Goal: Task Accomplishment & Management: Complete application form

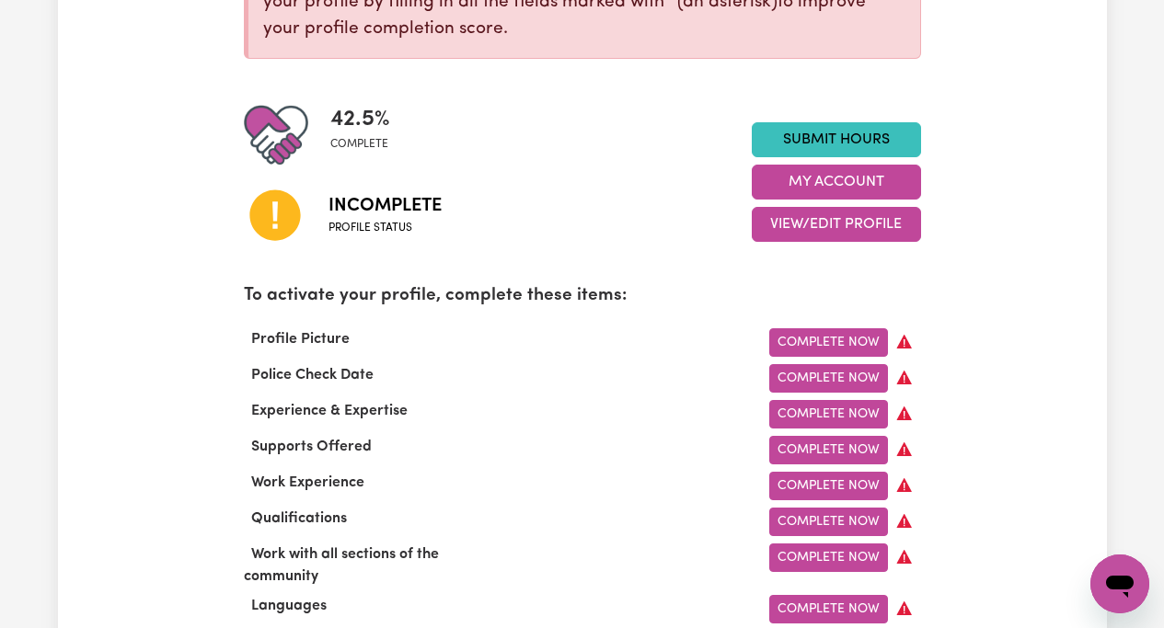
scroll to position [384, 0]
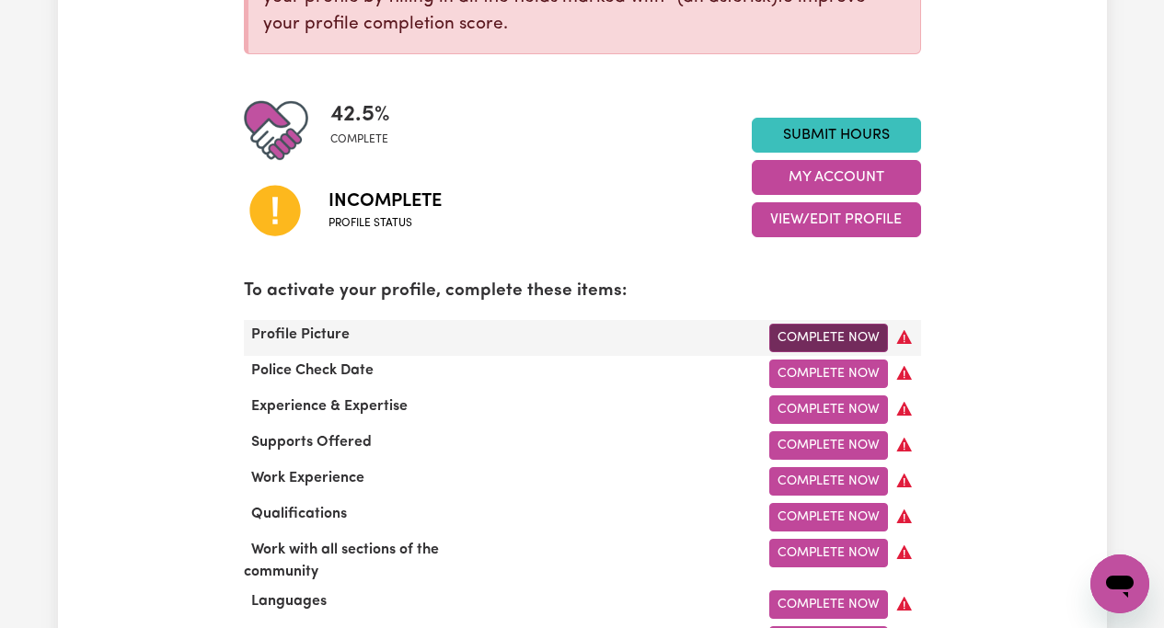
click at [836, 336] on link "Complete Now" at bounding box center [828, 338] width 119 height 29
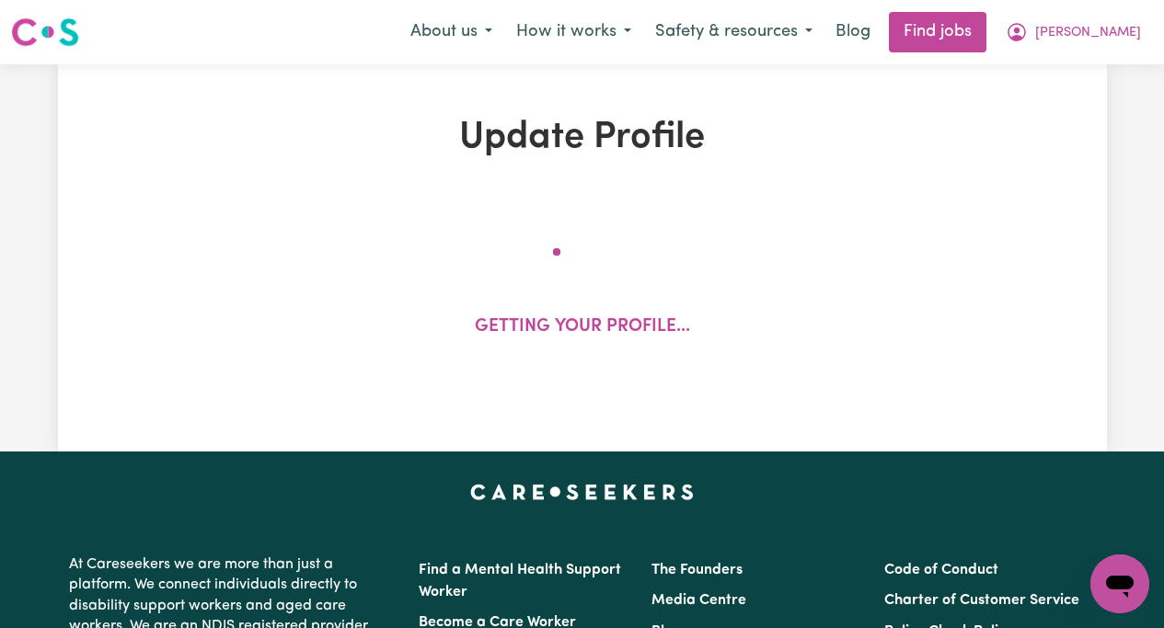
select select "[DEMOGRAPHIC_DATA]"
select select "[DEMOGRAPHIC_DATA] Citizen"
select select "Studying a healthcare related degree or qualification"
select select "44"
select select "50"
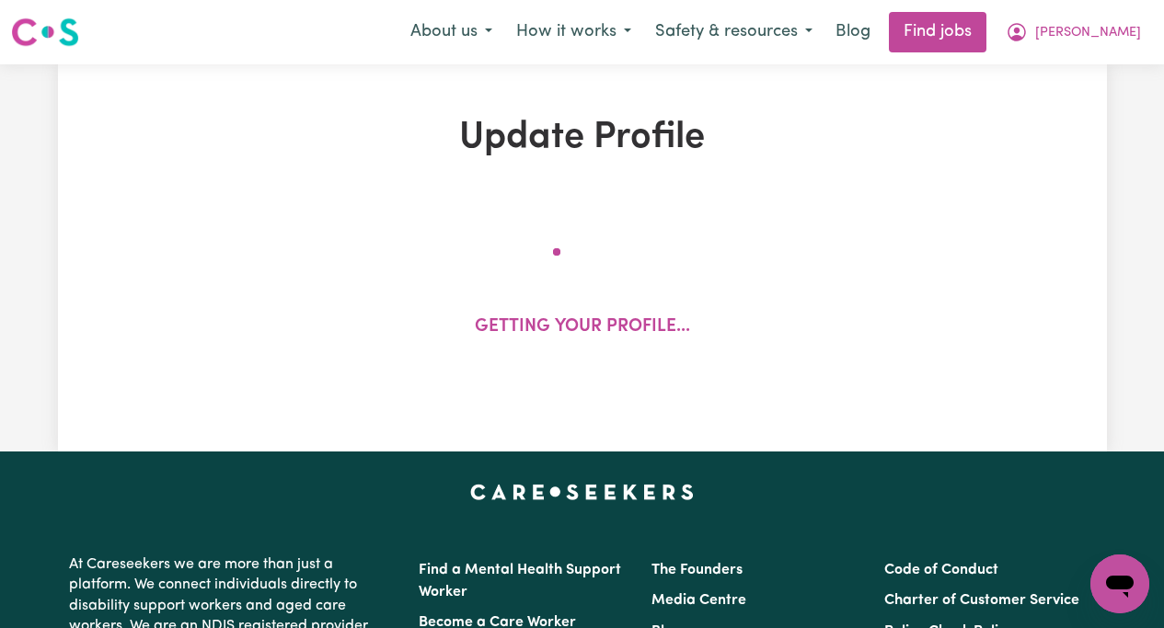
select select "60"
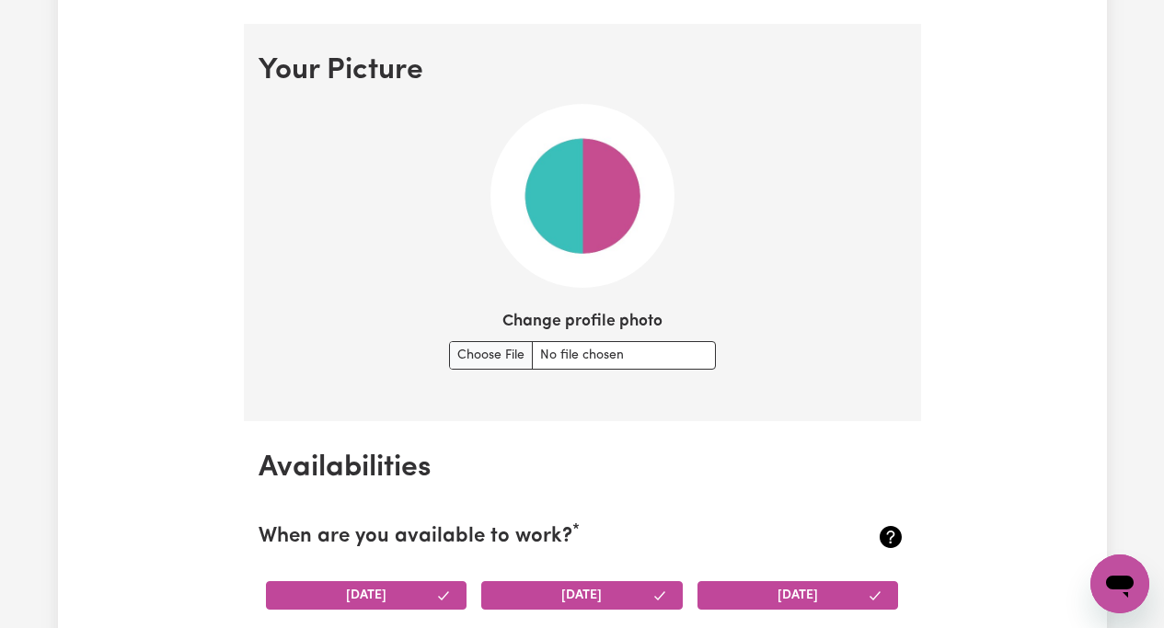
scroll to position [1336, 0]
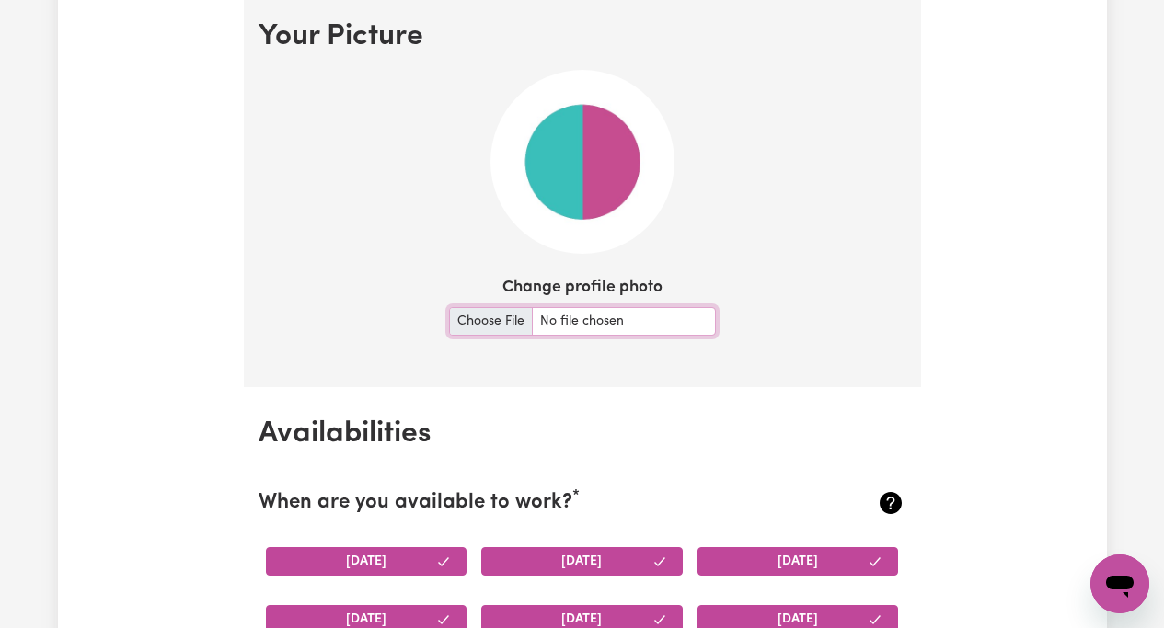
click at [497, 320] on input "Change profile photo" at bounding box center [582, 321] width 267 height 29
type input "C:\fakepath\IMG_7054.jpg"
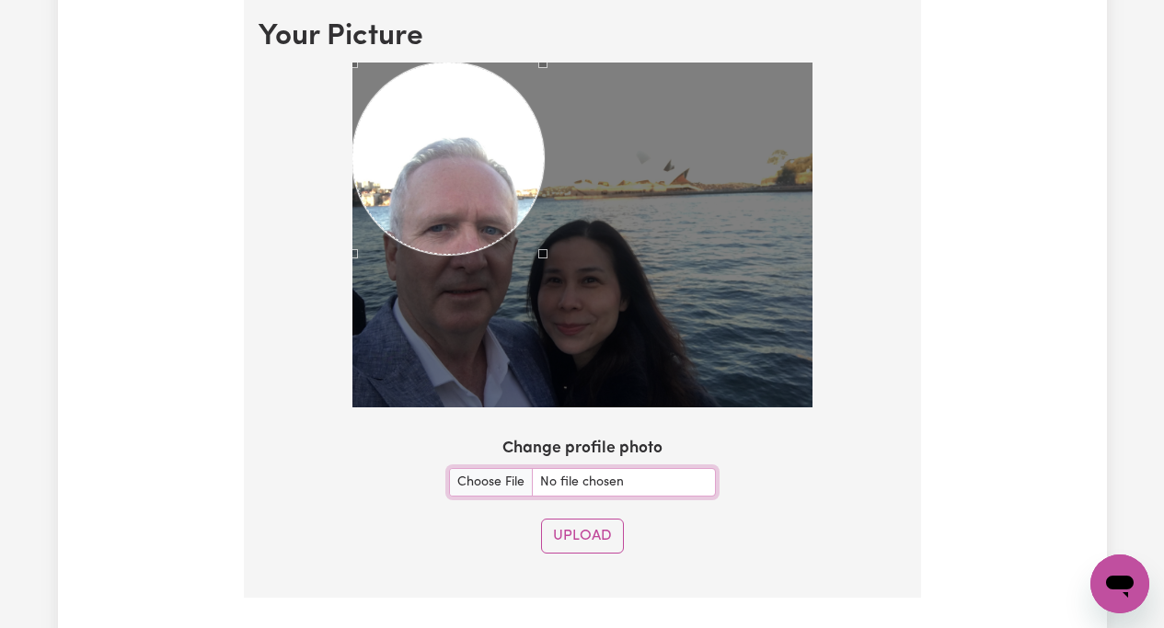
click at [543, 334] on div at bounding box center [582, 235] width 460 height 345
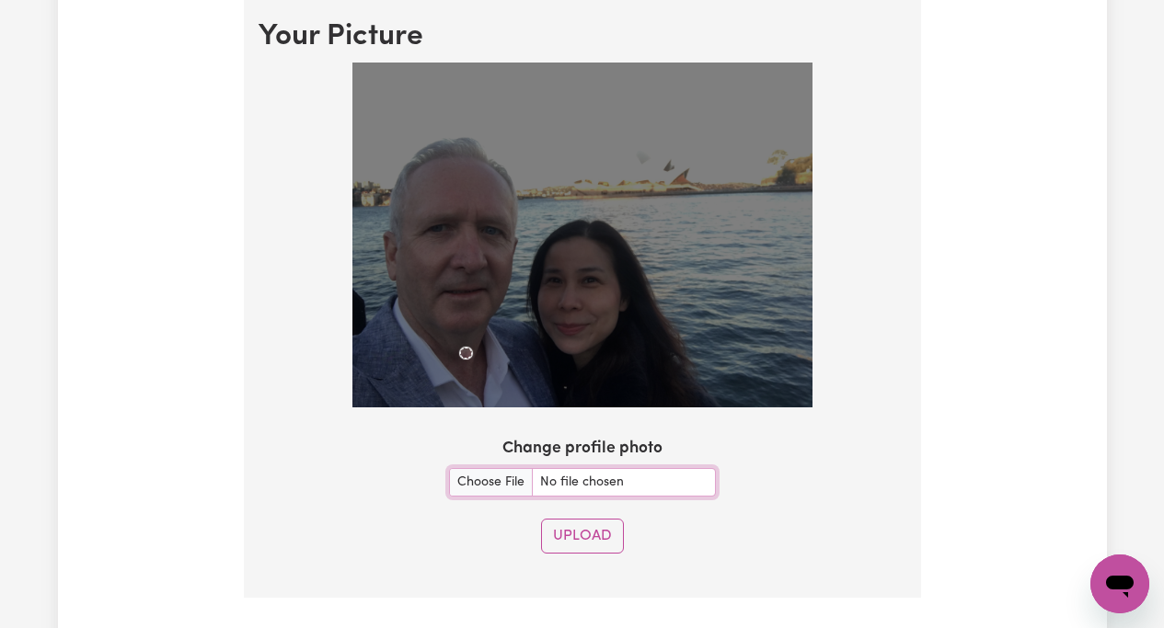
click at [459, 328] on img at bounding box center [582, 235] width 460 height 345
click at [447, 277] on div "Use the arrow keys to move the crop selection area" at bounding box center [448, 282] width 12 height 12
click at [439, 268] on div "Use the arrow keys to move the north west drag handle to change the crop select…" at bounding box center [439, 268] width 0 height 0
click at [511, 366] on div at bounding box center [582, 235] width 460 height 345
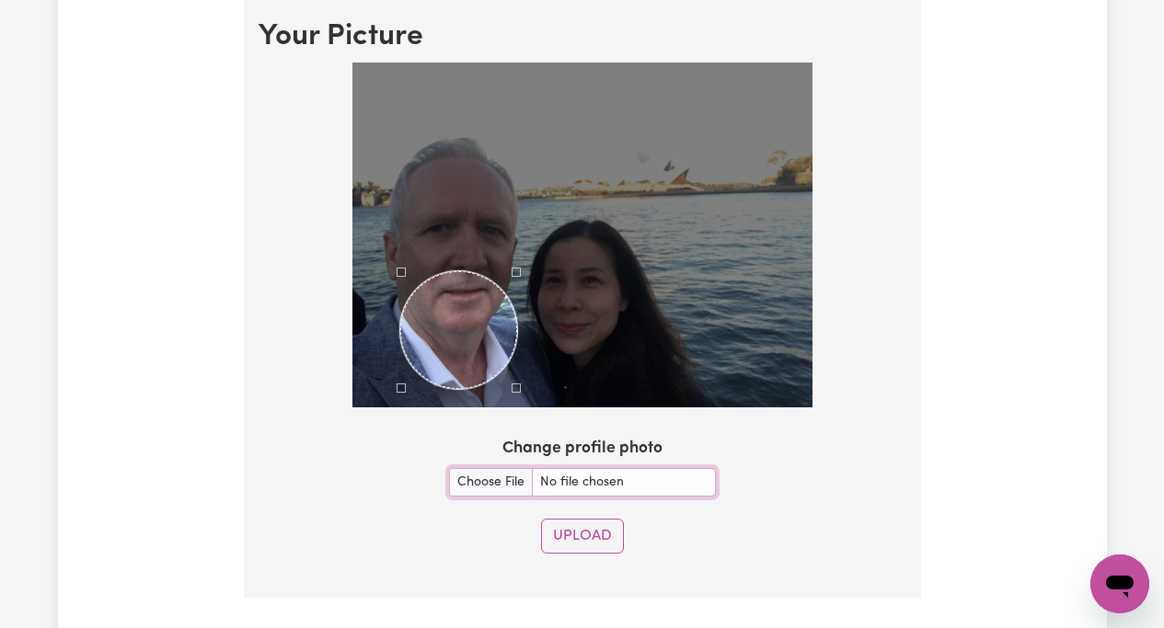
click at [400, 341] on div at bounding box center [582, 235] width 460 height 345
click at [393, 218] on div at bounding box center [582, 235] width 460 height 345
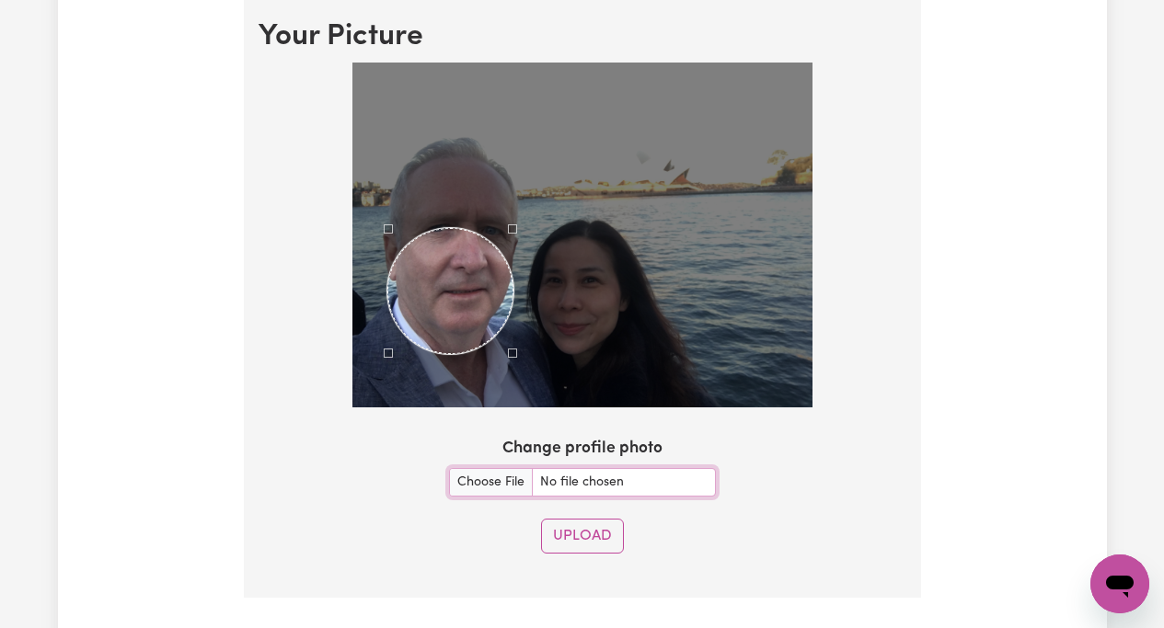
click at [453, 275] on div "Use the arrow keys to move the crop selection area" at bounding box center [450, 291] width 126 height 126
click at [505, 212] on div at bounding box center [582, 235] width 460 height 345
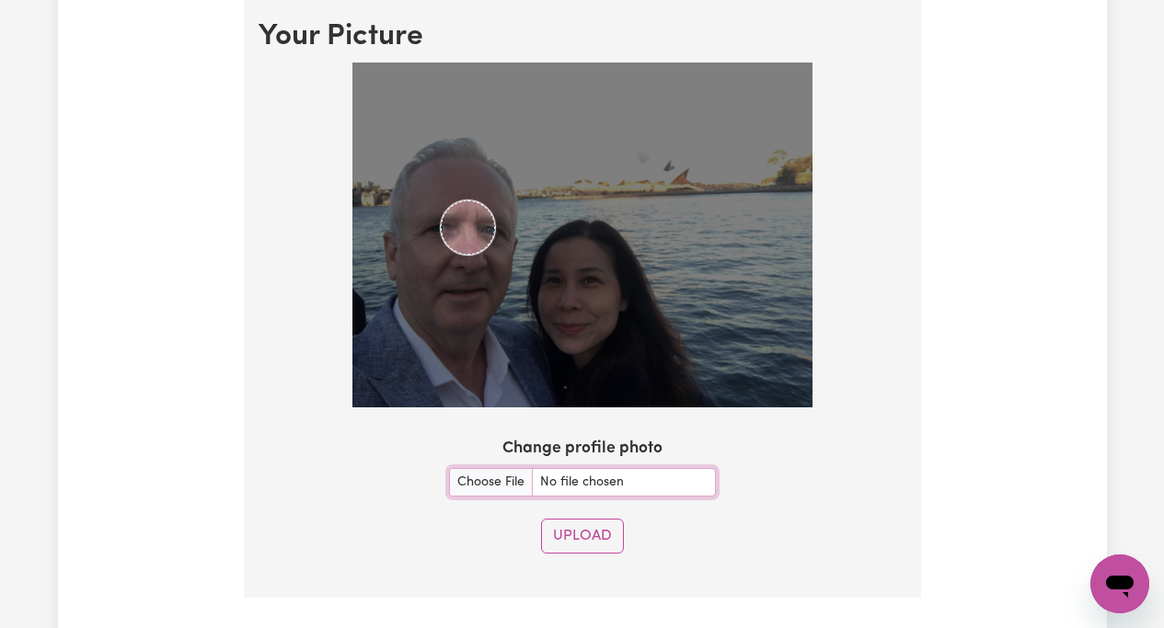
click at [441, 149] on img at bounding box center [582, 235] width 460 height 345
click at [453, 319] on img at bounding box center [582, 235] width 460 height 345
click at [460, 263] on div "Use the arrow keys to move the crop selection area" at bounding box center [460, 264] width 15 height 15
click at [460, 263] on div "Use the arrow keys to move the crop selection area" at bounding box center [460, 263] width 15 height 15
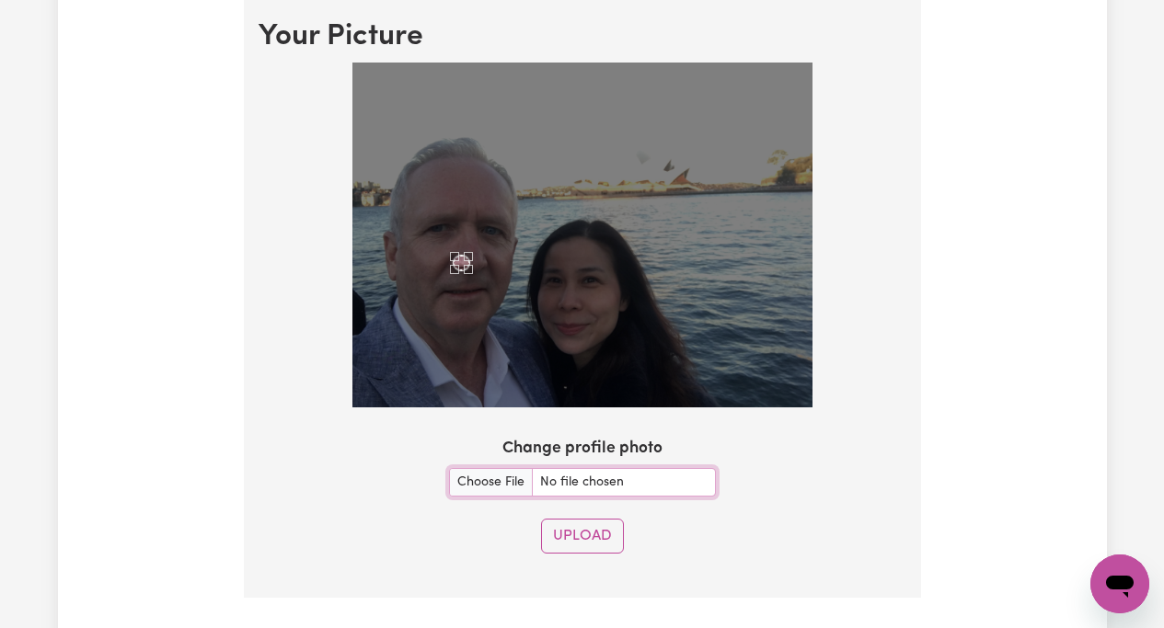
click at [460, 263] on div "Use the arrow keys to move the crop selection area" at bounding box center [460, 263] width 15 height 15
click at [557, 476] on input "Change profile photo" at bounding box center [582, 482] width 267 height 29
click at [476, 518] on section "Your Picture Change profile photo Upload" at bounding box center [582, 294] width 677 height 608
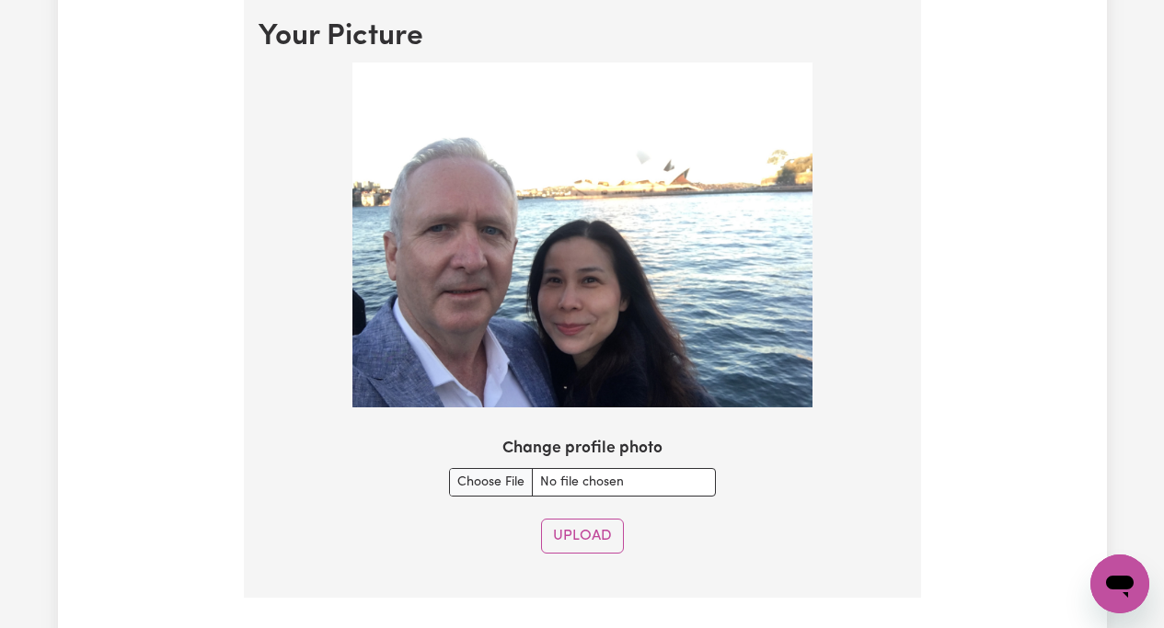
click at [464, 323] on img at bounding box center [582, 235] width 460 height 345
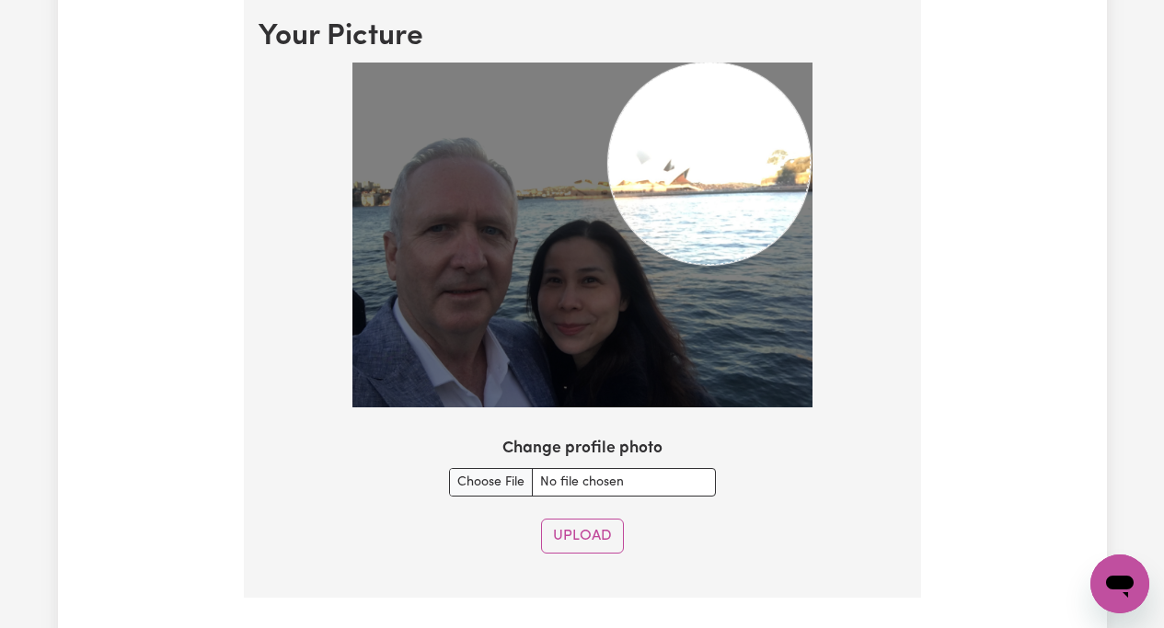
click at [579, 251] on img at bounding box center [582, 235] width 460 height 345
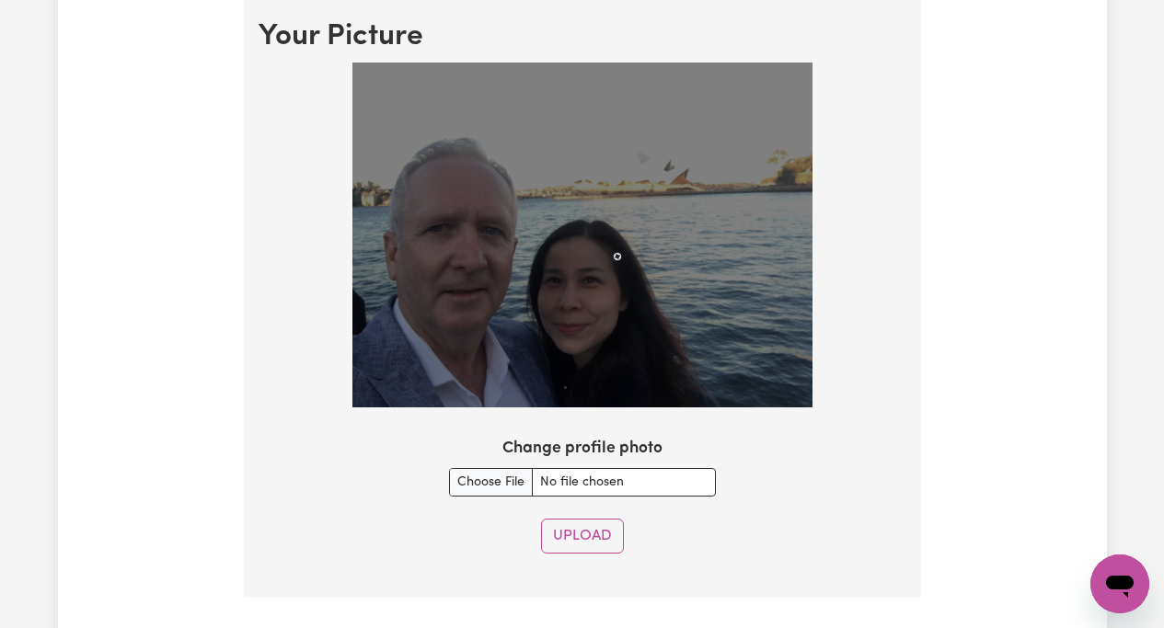
click at [619, 255] on img at bounding box center [582, 235] width 460 height 345
click at [467, 201] on img at bounding box center [582, 235] width 460 height 345
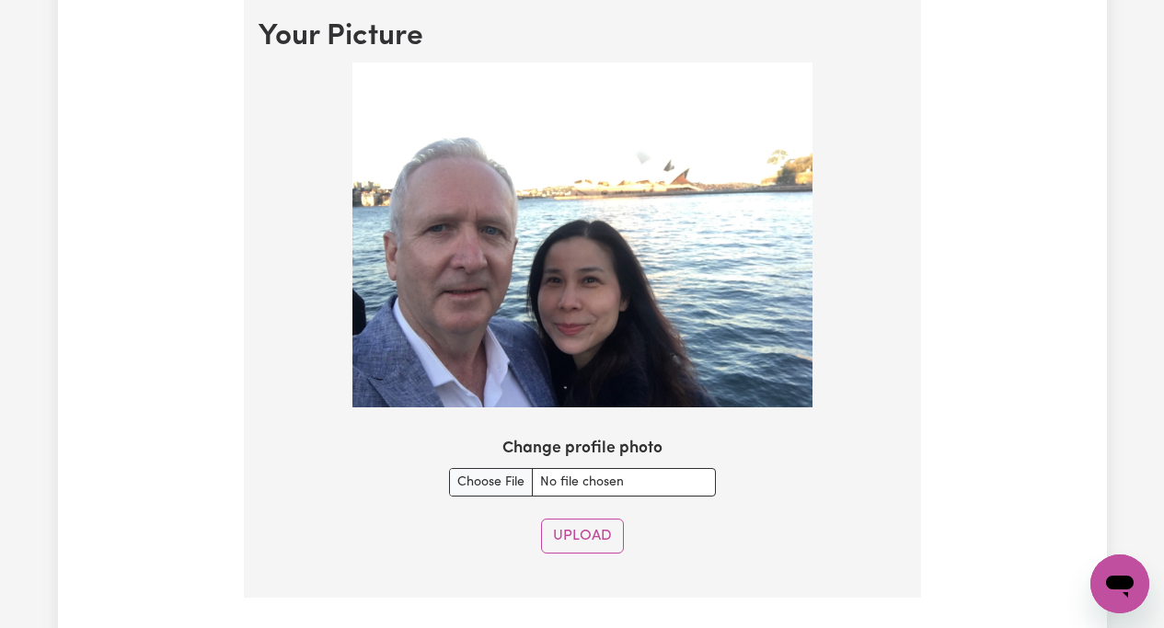
click at [467, 201] on img at bounding box center [582, 235] width 460 height 345
click at [452, 263] on img at bounding box center [582, 235] width 460 height 345
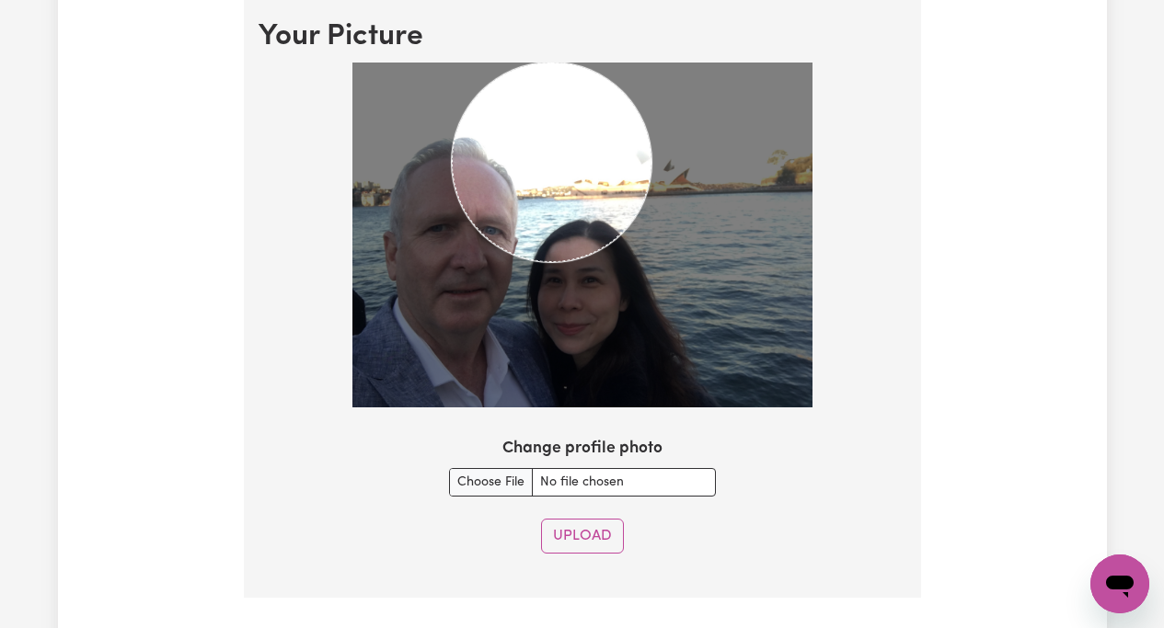
click at [669, 110] on img at bounding box center [582, 235] width 460 height 345
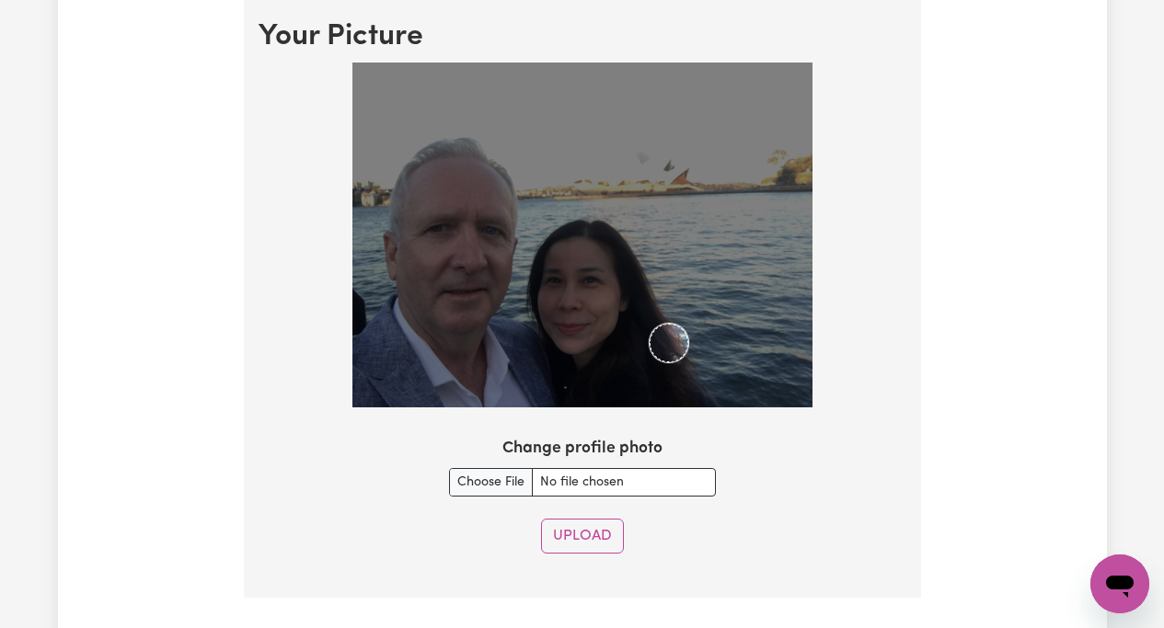
click at [688, 326] on img at bounding box center [582, 235] width 460 height 345
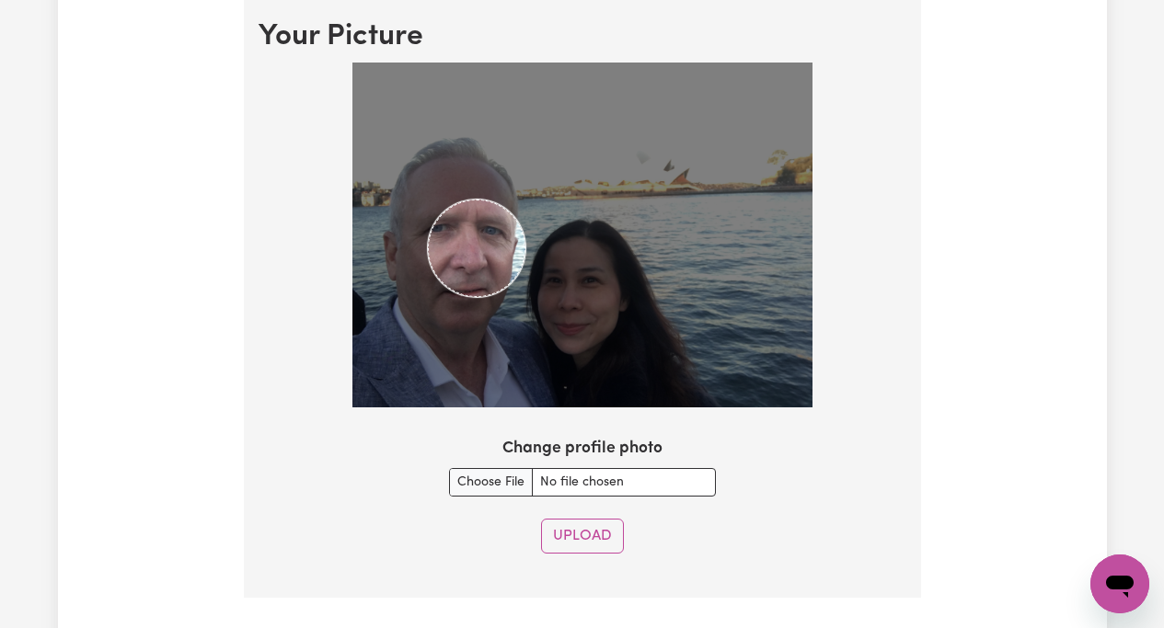
click at [525, 165] on img at bounding box center [582, 235] width 460 height 345
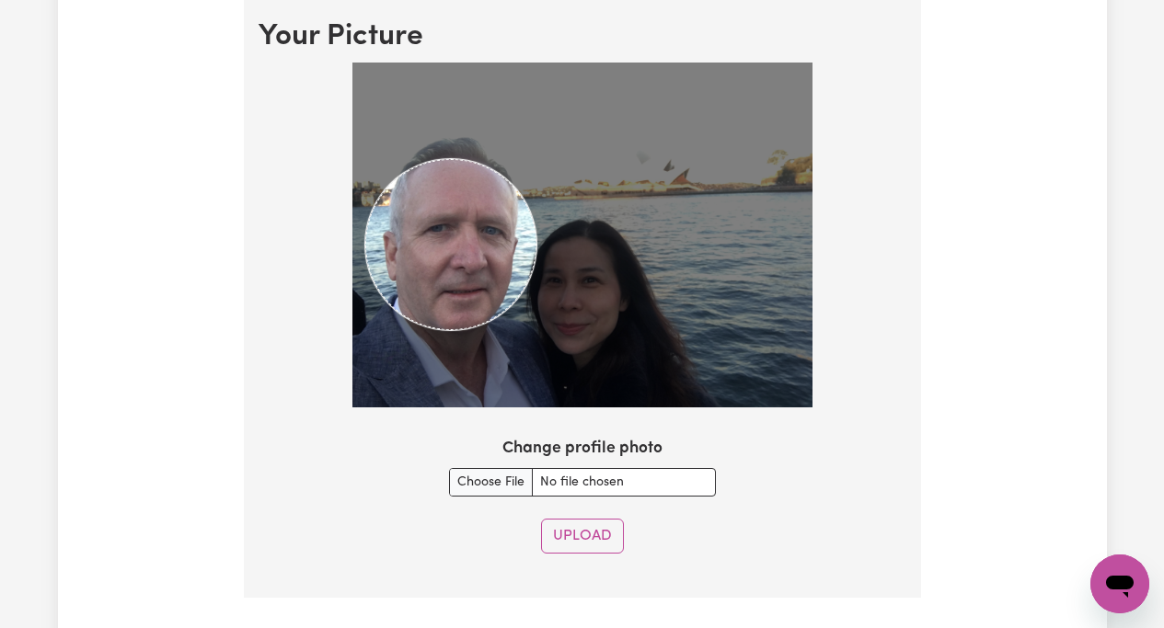
click at [536, 149] on img at bounding box center [582, 235] width 460 height 345
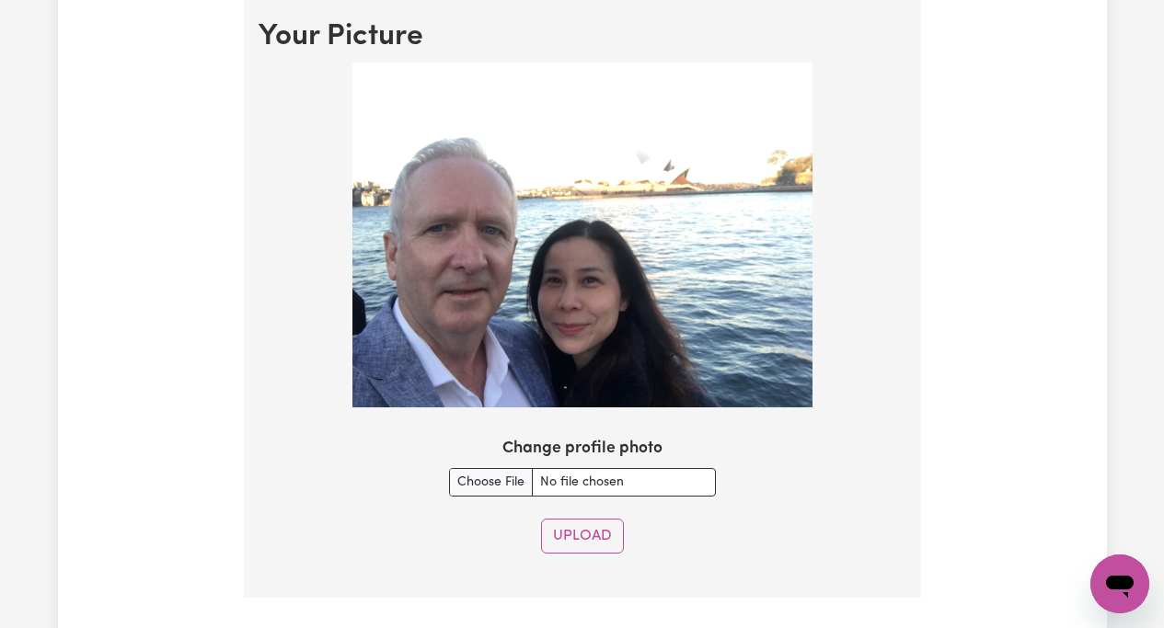
click at [451, 338] on img at bounding box center [582, 235] width 460 height 345
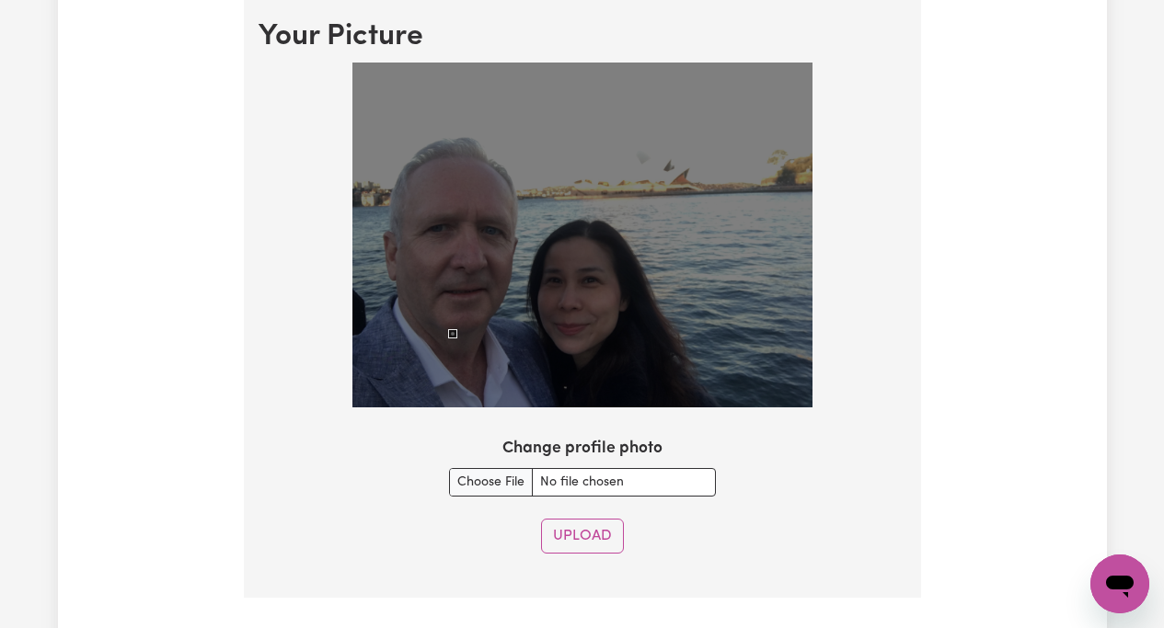
click at [452, 259] on div at bounding box center [582, 235] width 460 height 345
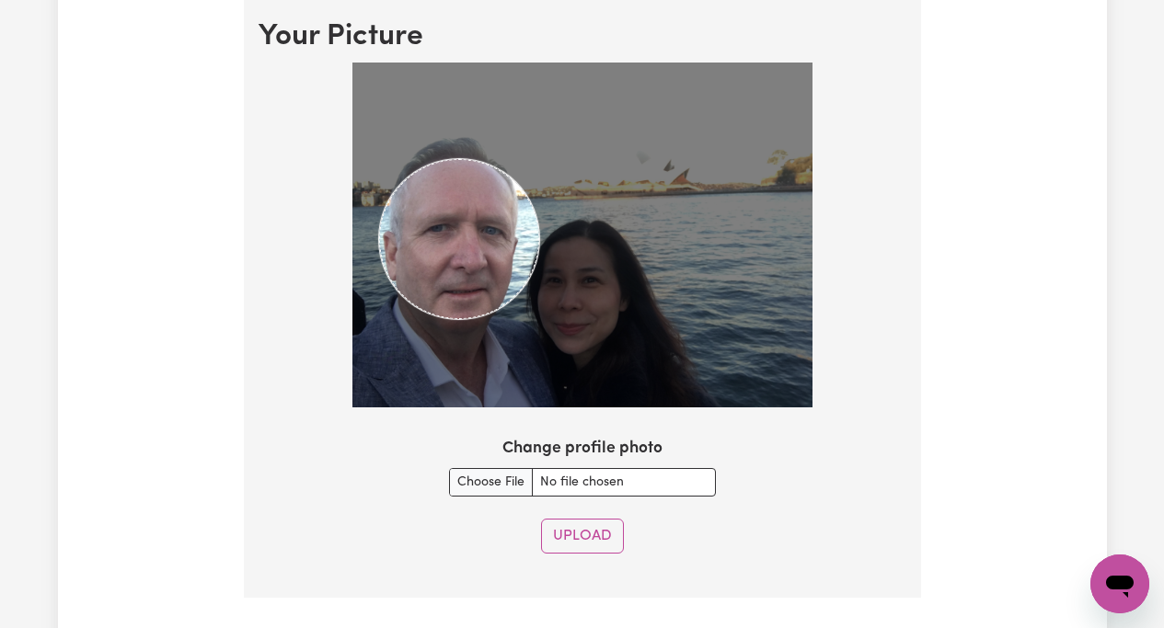
click at [538, 160] on img at bounding box center [582, 235] width 460 height 345
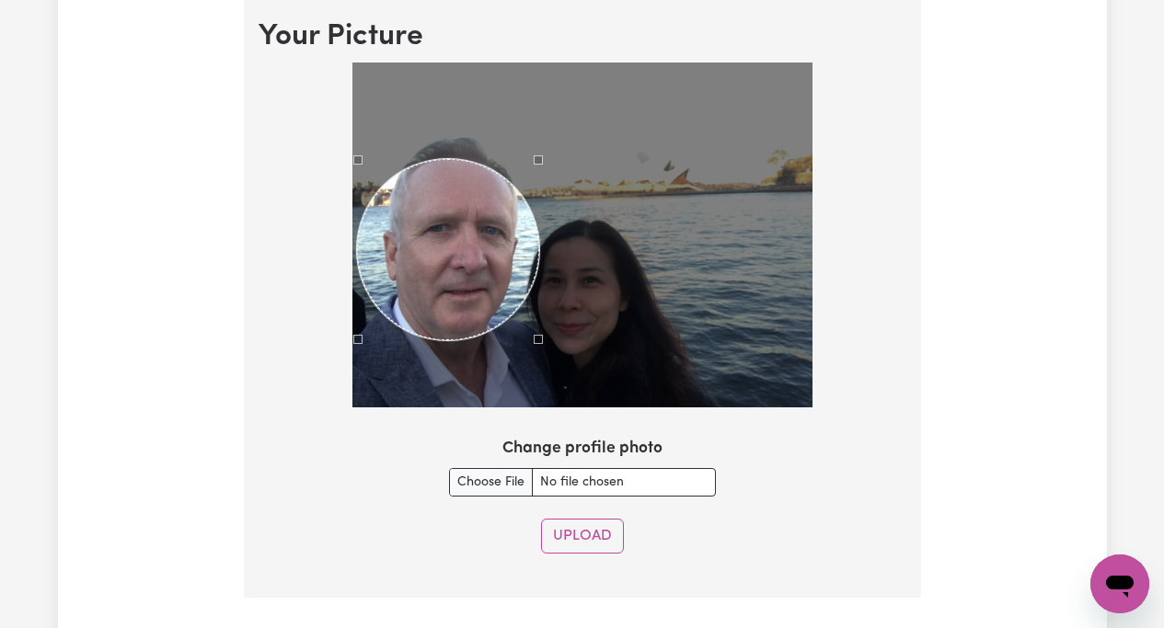
click at [357, 347] on div at bounding box center [582, 235] width 460 height 345
click at [556, 142] on div "Use the arrow keys to move the north east drag handle to change the crop select…" at bounding box center [556, 142] width 0 height 0
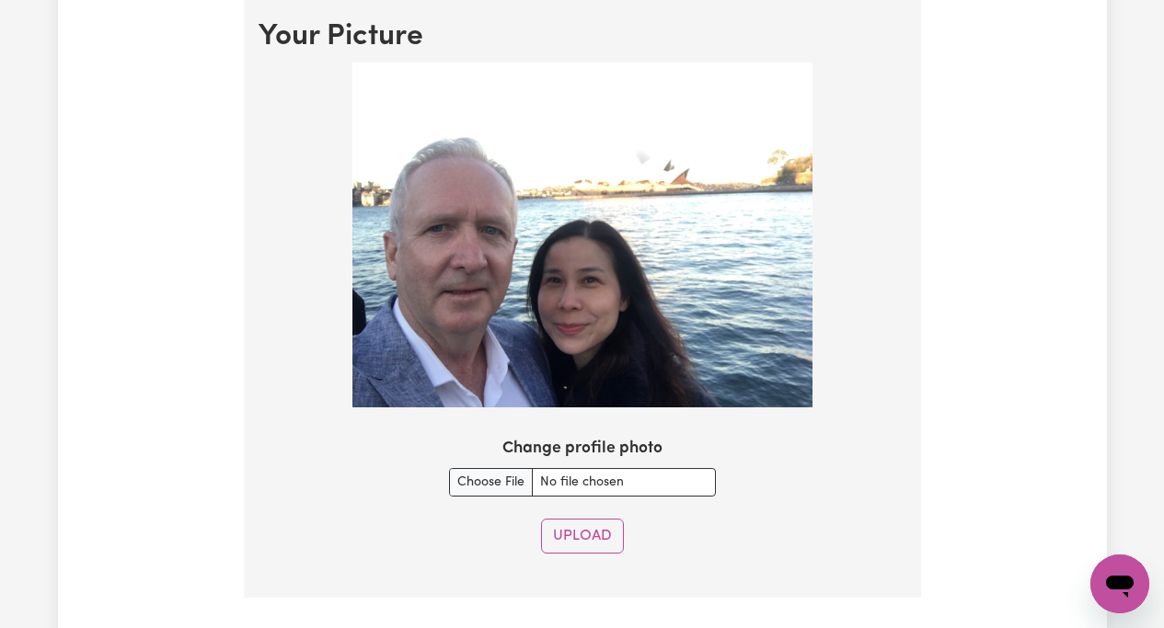
click at [450, 341] on img at bounding box center [582, 235] width 460 height 345
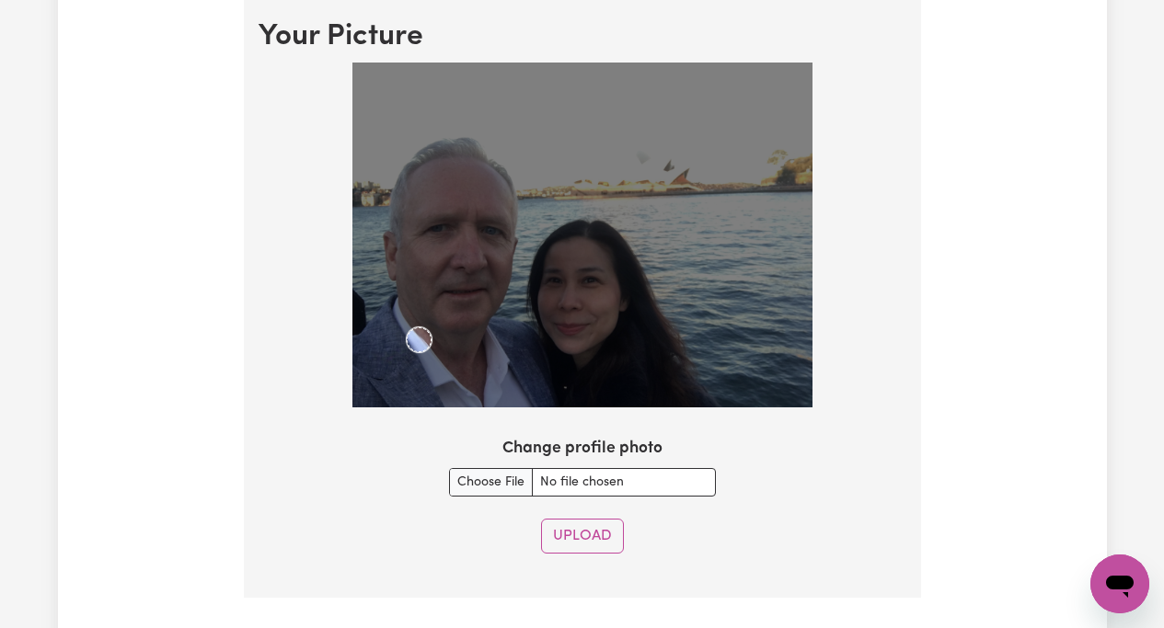
click at [433, 227] on img at bounding box center [582, 235] width 460 height 345
click at [496, 210] on div at bounding box center [582, 235] width 460 height 345
click at [499, 149] on img at bounding box center [582, 235] width 460 height 345
click at [472, 173] on img at bounding box center [582, 235] width 460 height 345
click at [460, 201] on img at bounding box center [582, 235] width 460 height 345
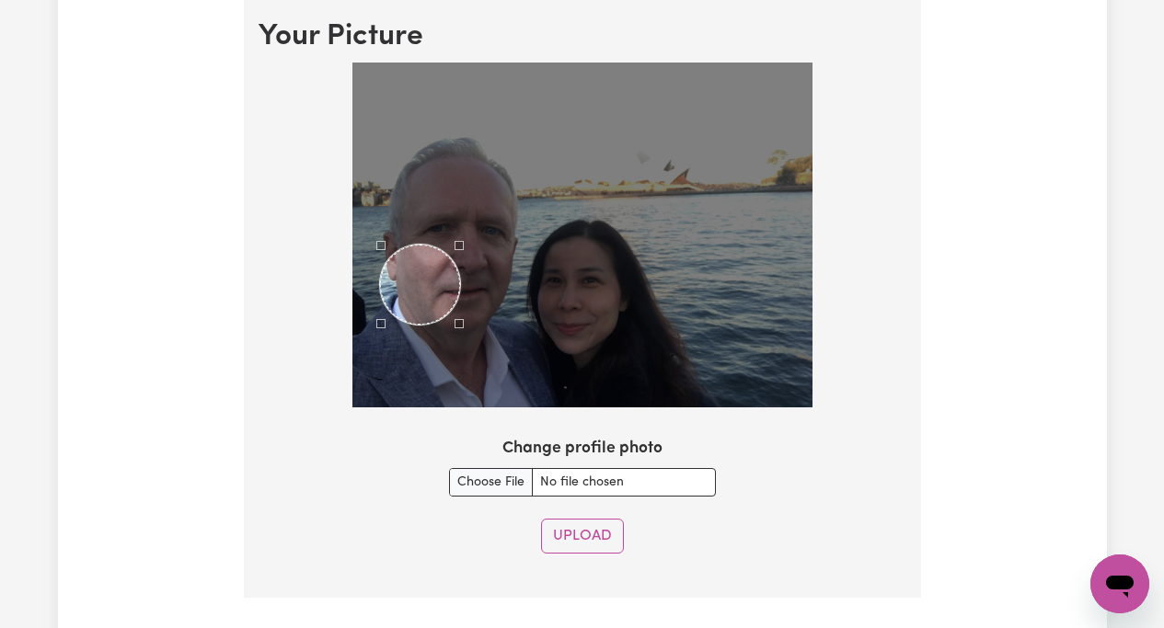
click at [382, 402] on div at bounding box center [582, 235] width 460 height 345
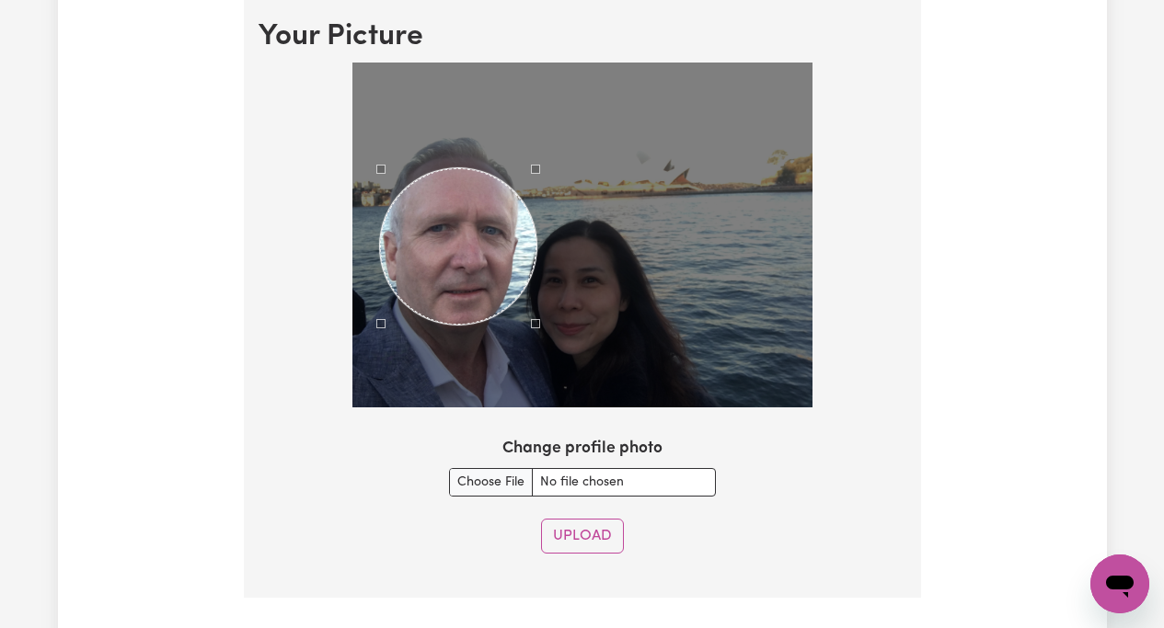
click at [533, 164] on div at bounding box center [582, 235] width 460 height 345
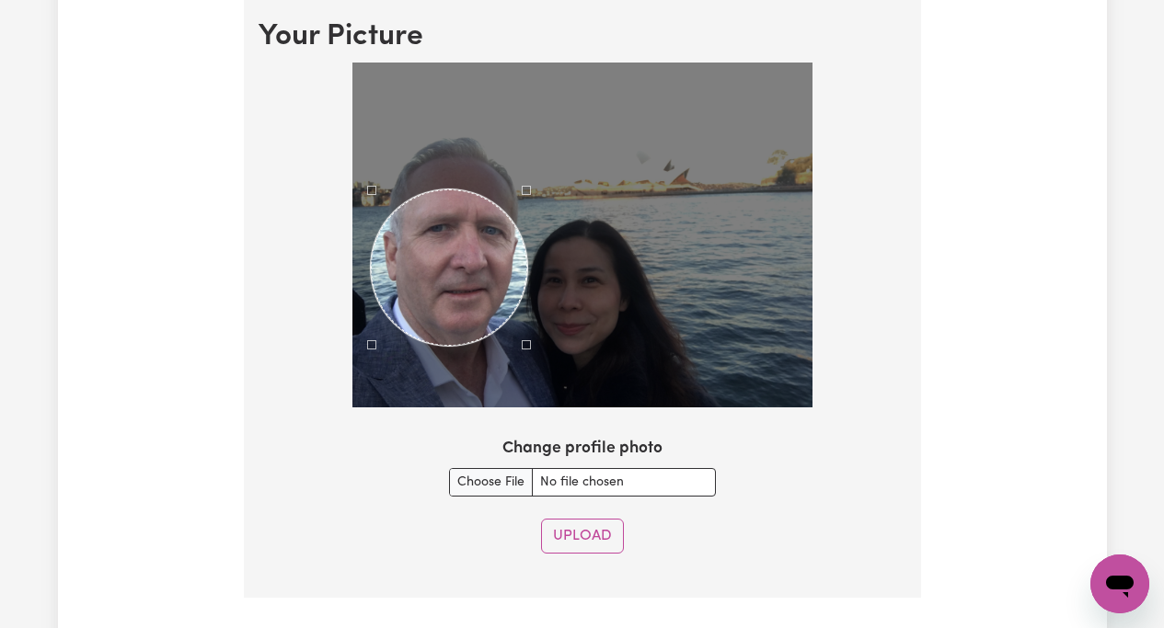
click at [442, 345] on div "Use the arrow keys to move the crop selection area" at bounding box center [449, 267] width 156 height 156
click at [448, 189] on div "Use the arrow keys to move the crop selection area" at bounding box center [447, 265] width 156 height 156
click at [362, 150] on div at bounding box center [582, 235] width 460 height 345
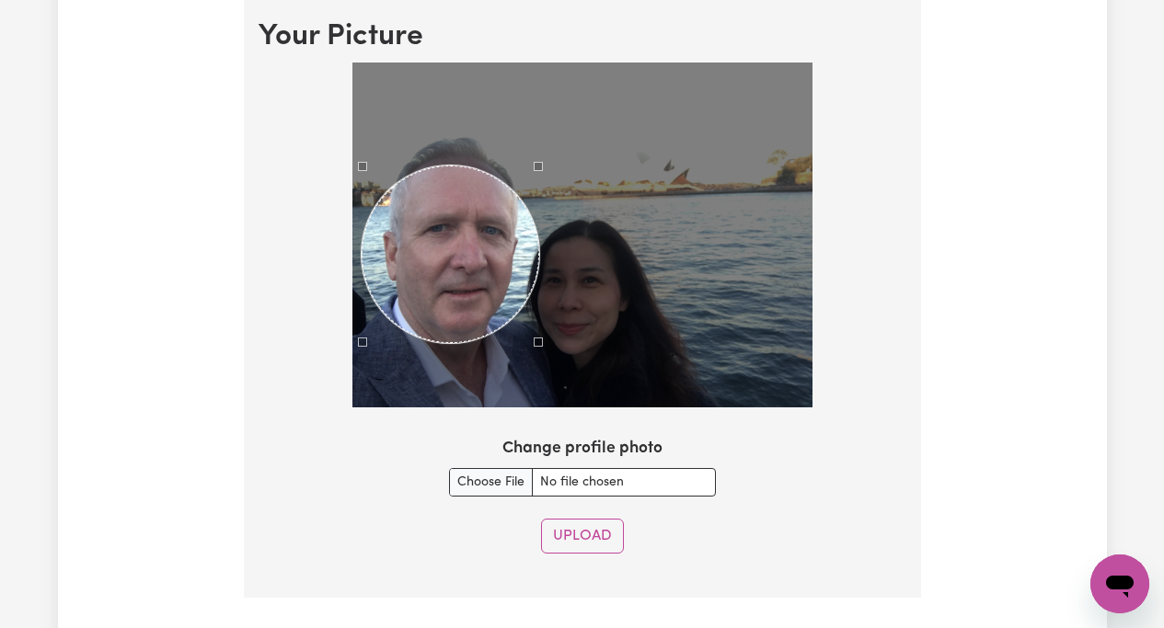
click at [537, 141] on div at bounding box center [582, 235] width 460 height 345
click at [556, 533] on button "Upload" at bounding box center [582, 536] width 83 height 35
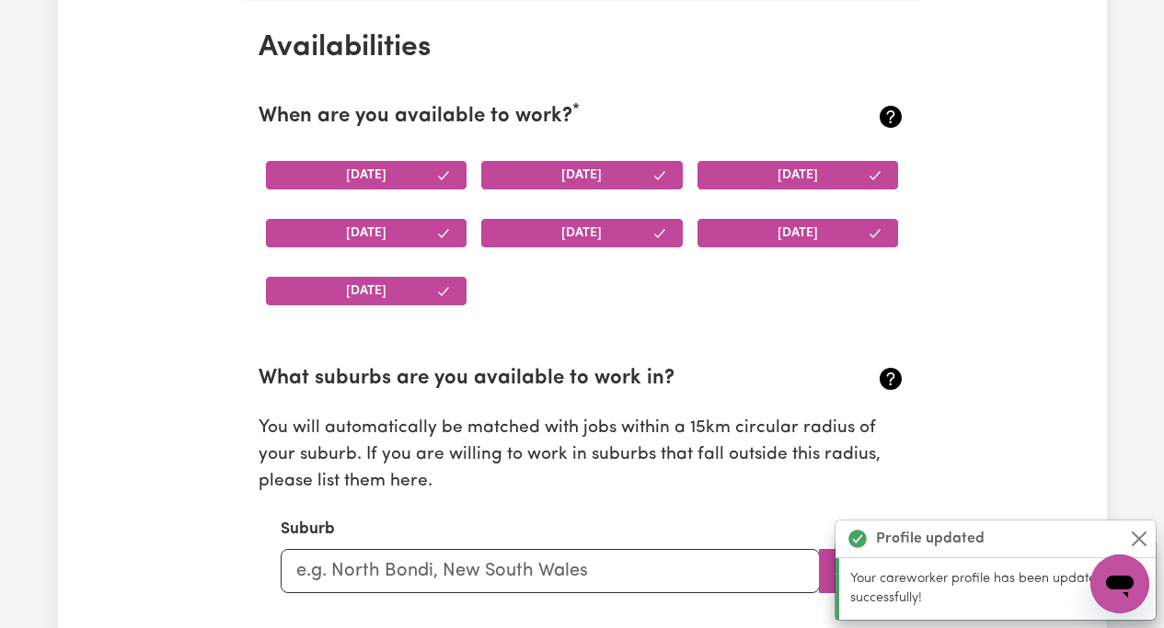
scroll to position [1724, 0]
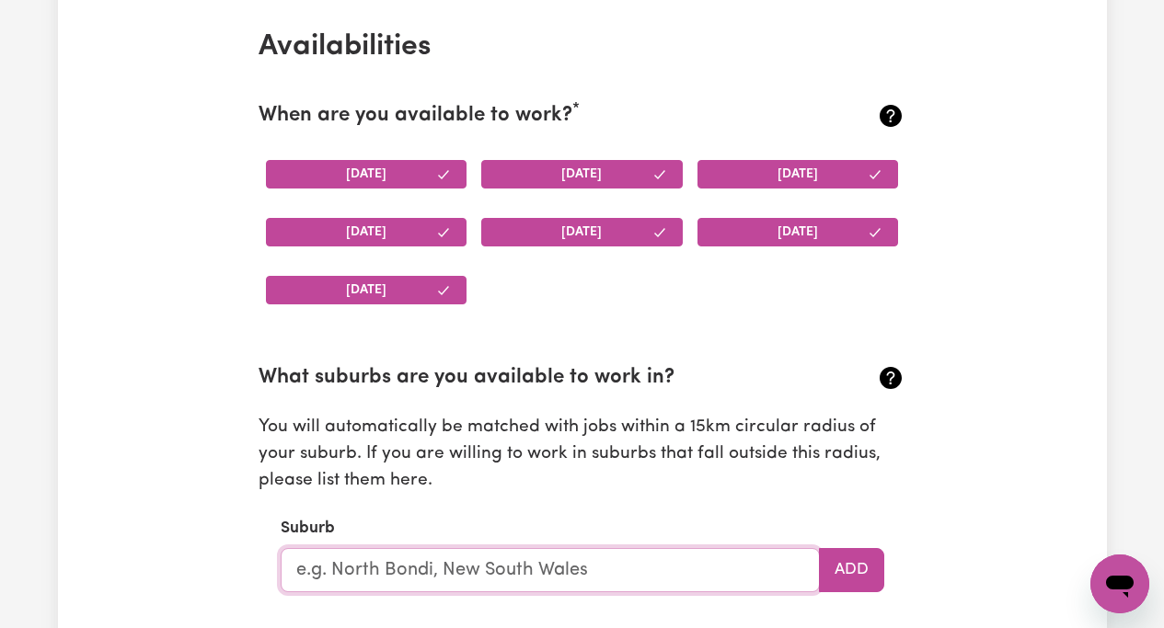
click at [364, 570] on input "text" at bounding box center [550, 570] width 539 height 44
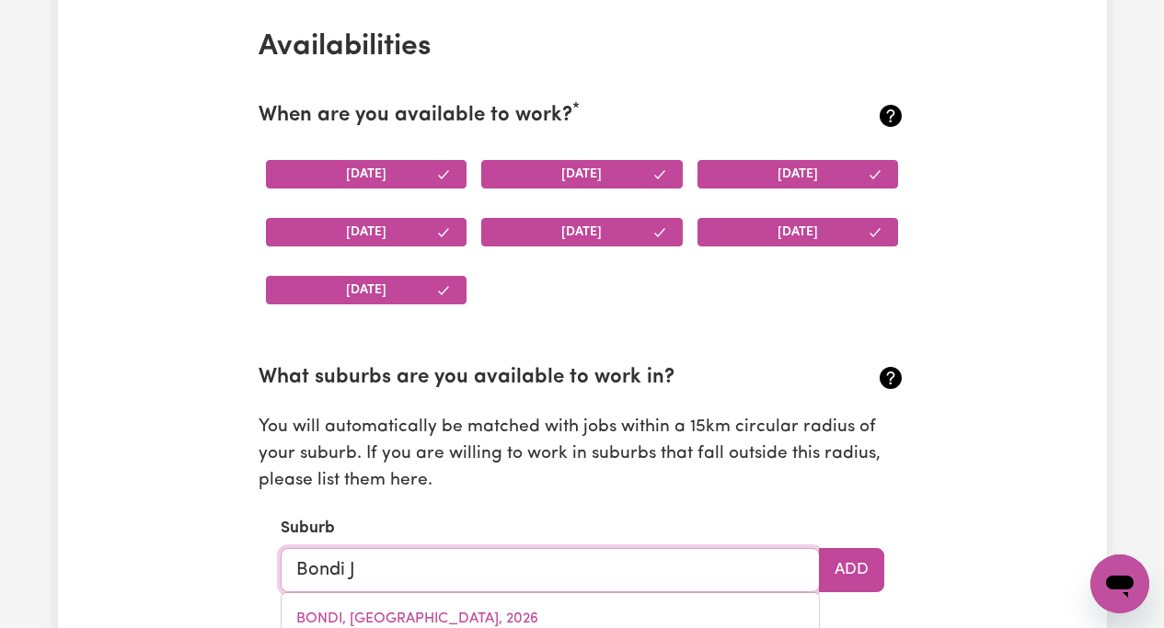
type input "Bondi Ju"
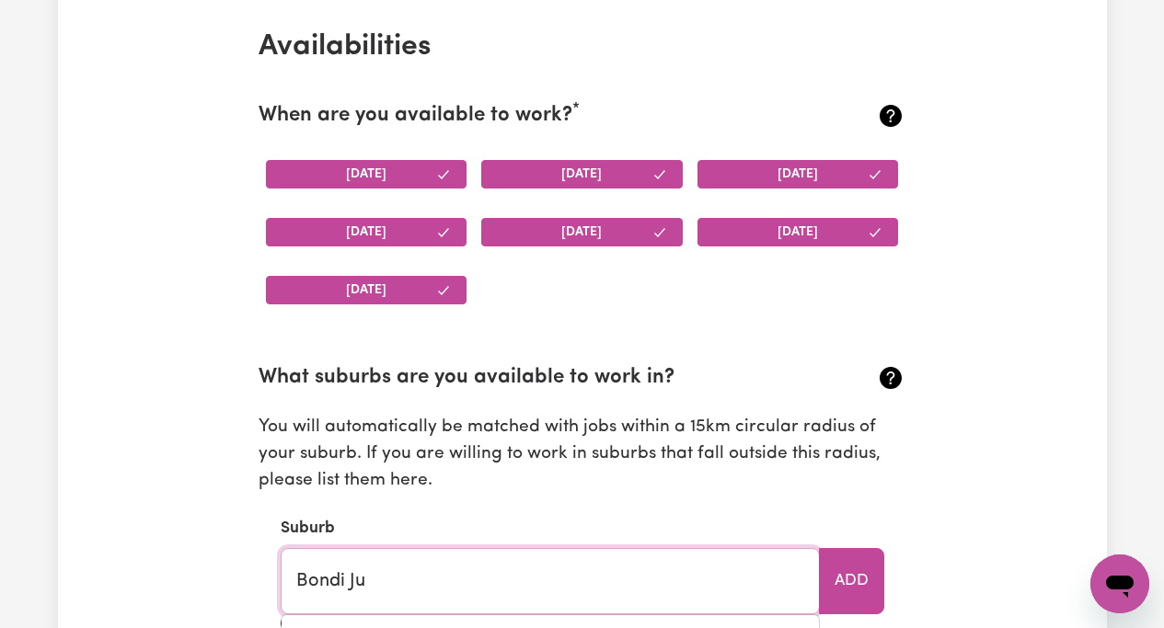
type input "Bondi JuNCTION, [GEOGRAPHIC_DATA], 2022"
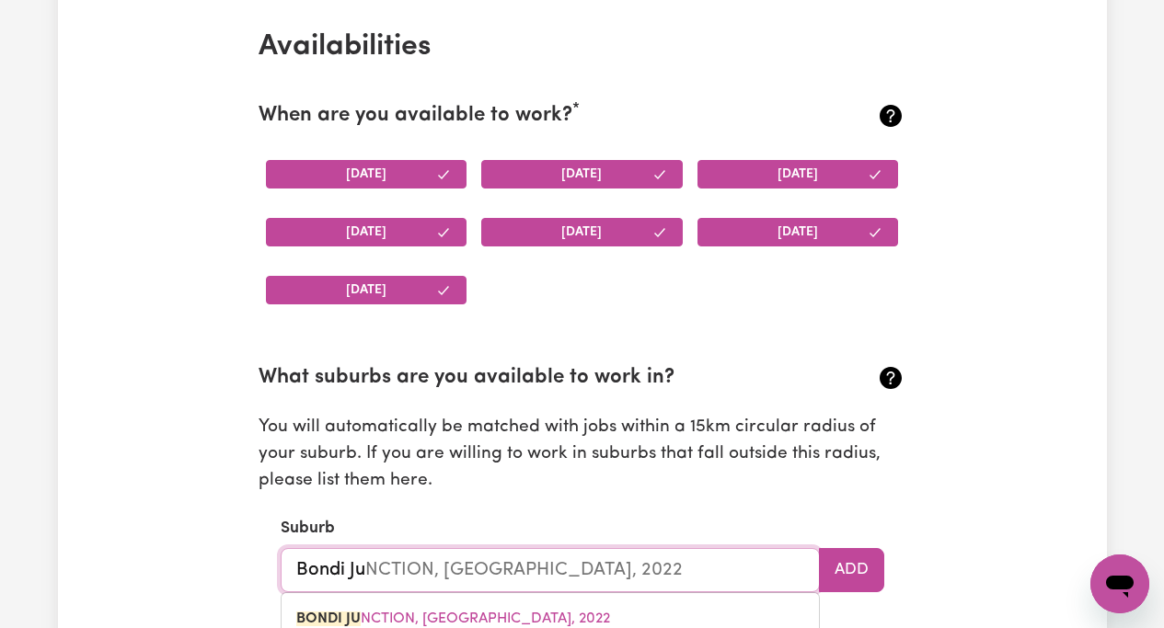
type input "Bondi Jun"
type input "Bondi JunCTION, [GEOGRAPHIC_DATA], 2022"
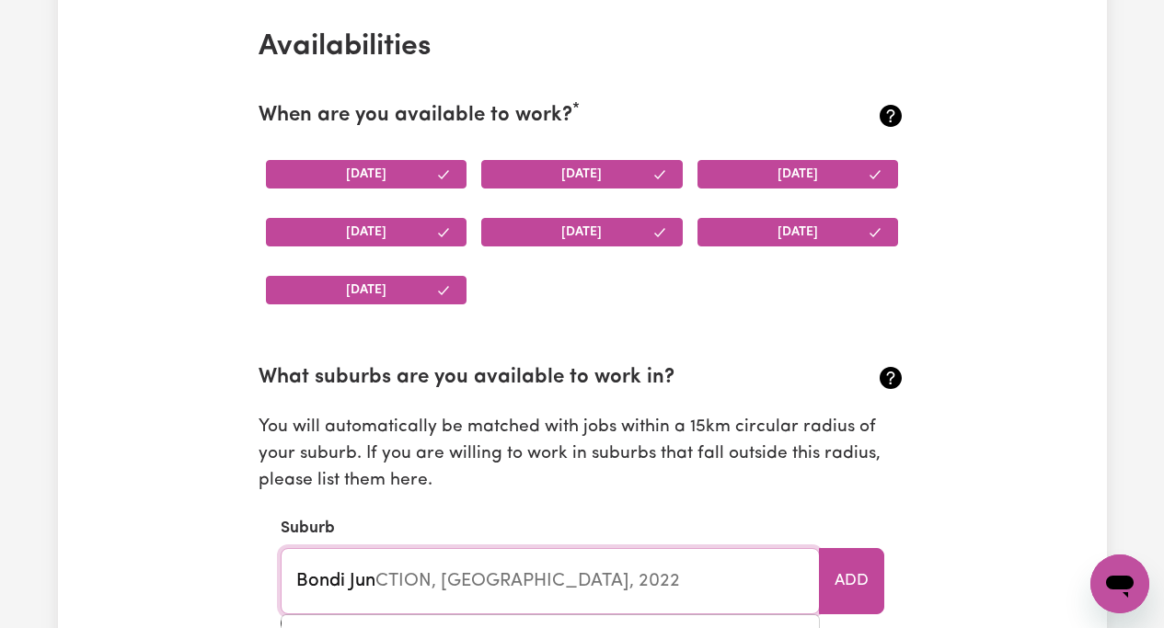
type input "Bondi Junc"
type input "Bondi JuncTION, [GEOGRAPHIC_DATA], 2022"
type input "Bondi Junct"
type input "Bondi JunctION, [GEOGRAPHIC_DATA], 2022"
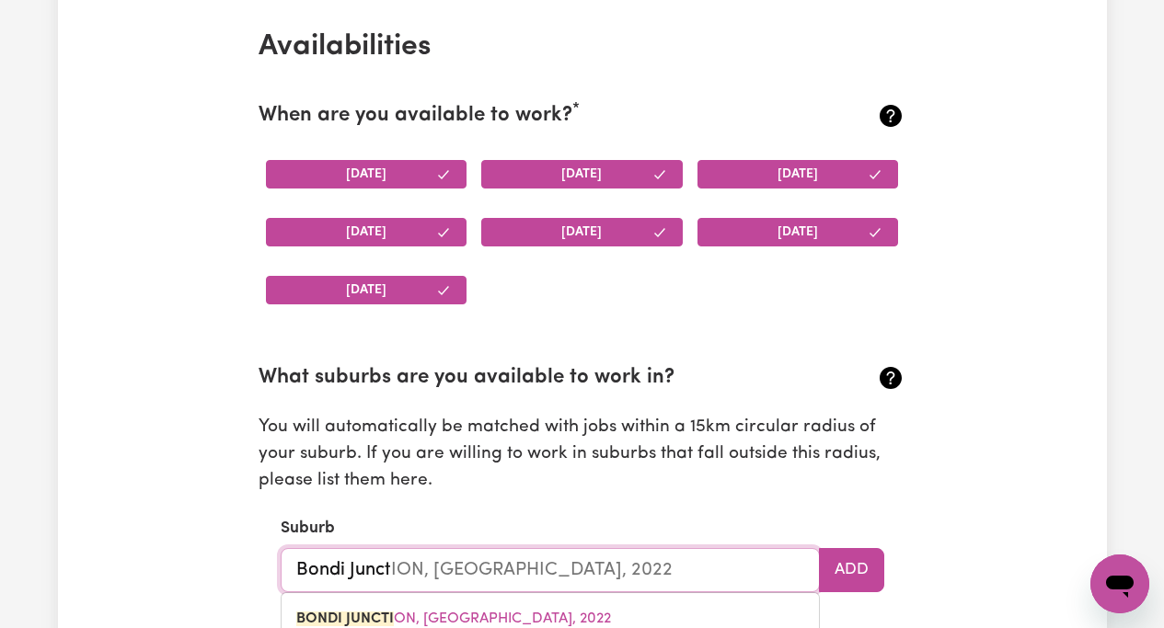
type input "Bondi Juncti"
type input "Bondi JunctiON, [GEOGRAPHIC_DATA], 2022"
type input "Bondi Junctio"
type input "Bondi JunctioN, [GEOGRAPHIC_DATA], 2022"
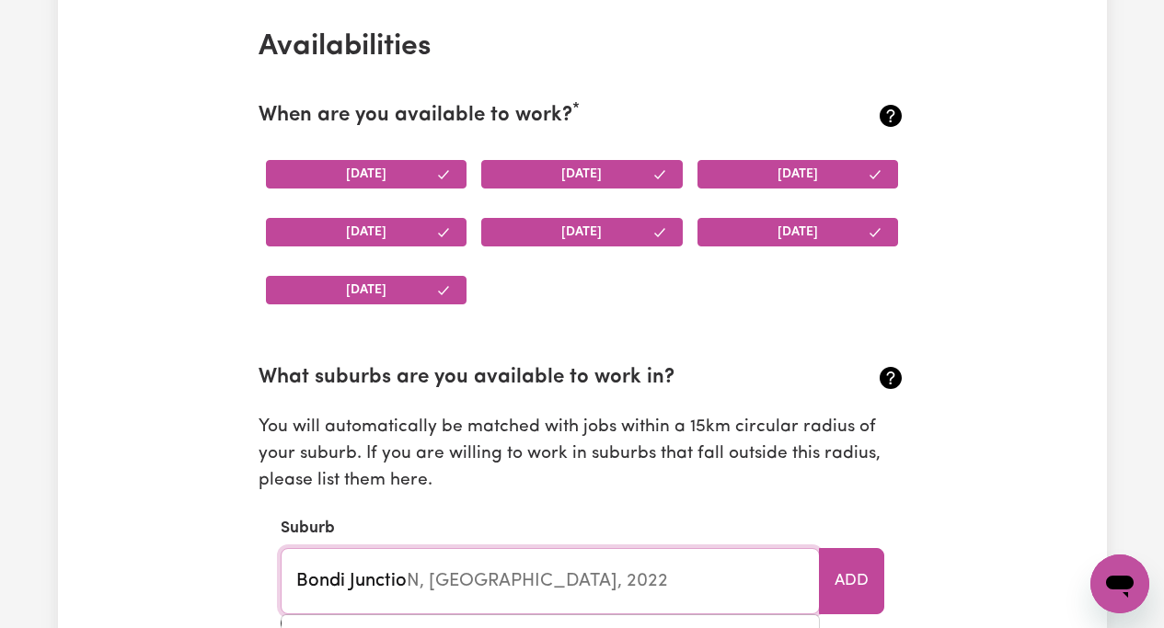
type input "[GEOGRAPHIC_DATA]"
type input "[GEOGRAPHIC_DATA], [GEOGRAPHIC_DATA], 2022"
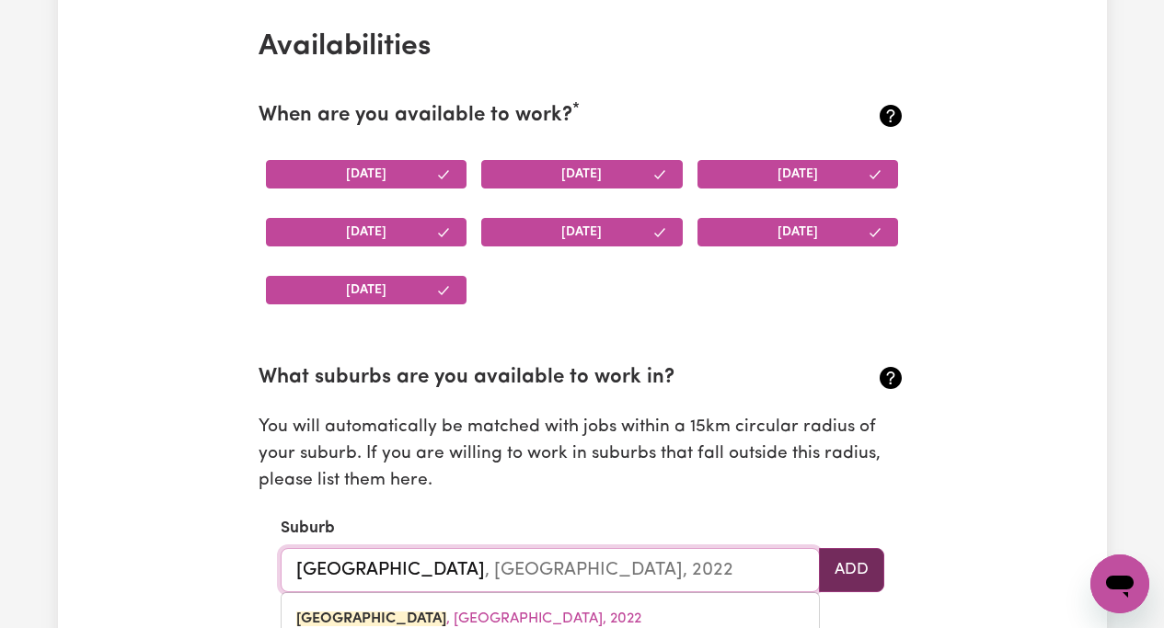
type input "[GEOGRAPHIC_DATA]"
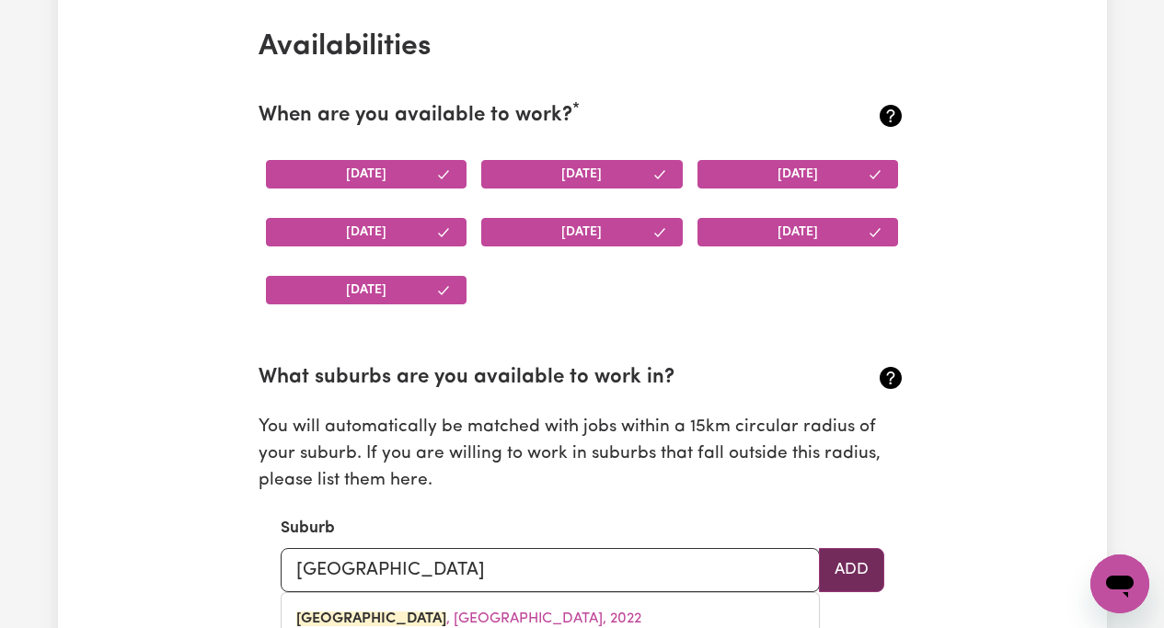
click at [842, 567] on button "Add" at bounding box center [851, 570] width 65 height 44
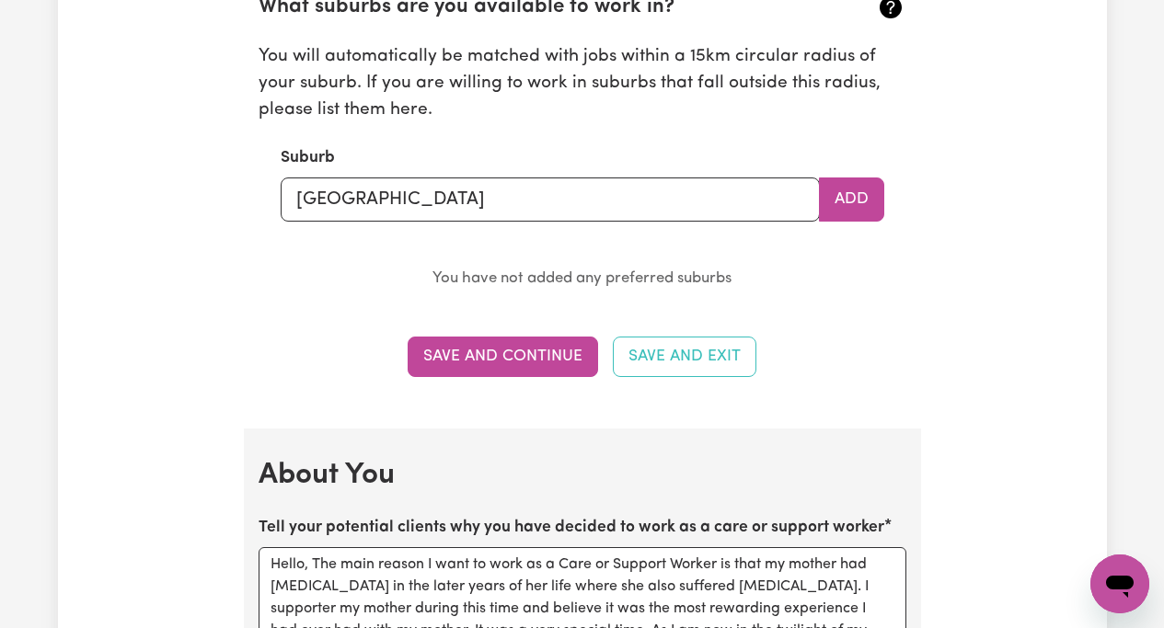
scroll to position [2099, 0]
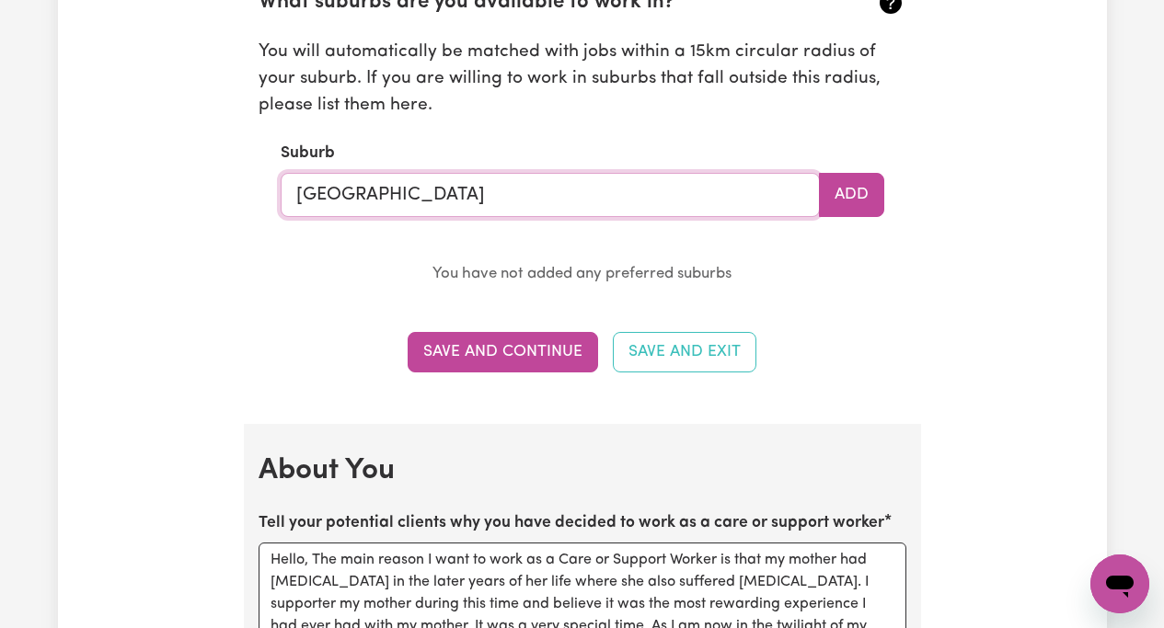
type input "[GEOGRAPHIC_DATA], [GEOGRAPHIC_DATA], 2022"
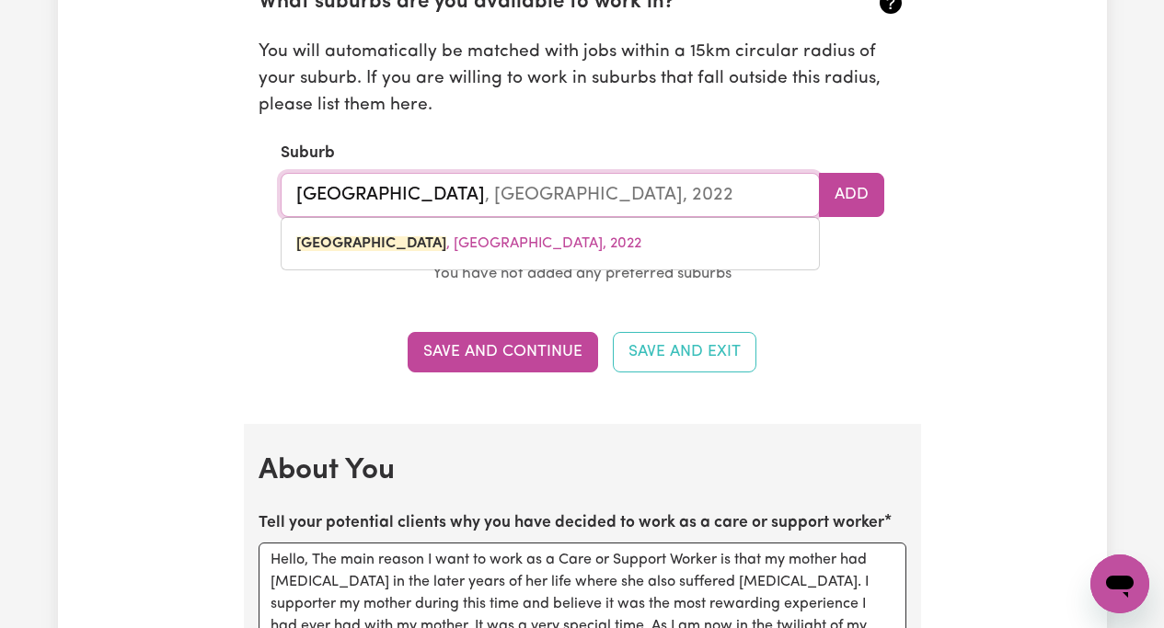
click at [433, 195] on input "[GEOGRAPHIC_DATA]" at bounding box center [550, 195] width 539 height 44
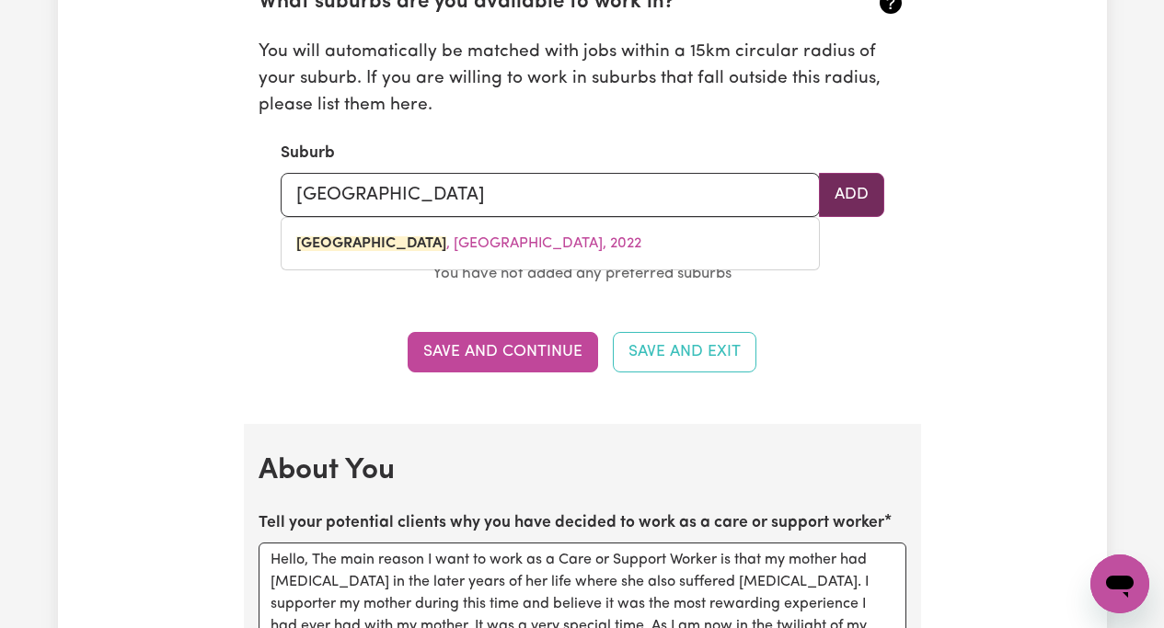
click at [841, 196] on button "Add" at bounding box center [851, 195] width 65 height 44
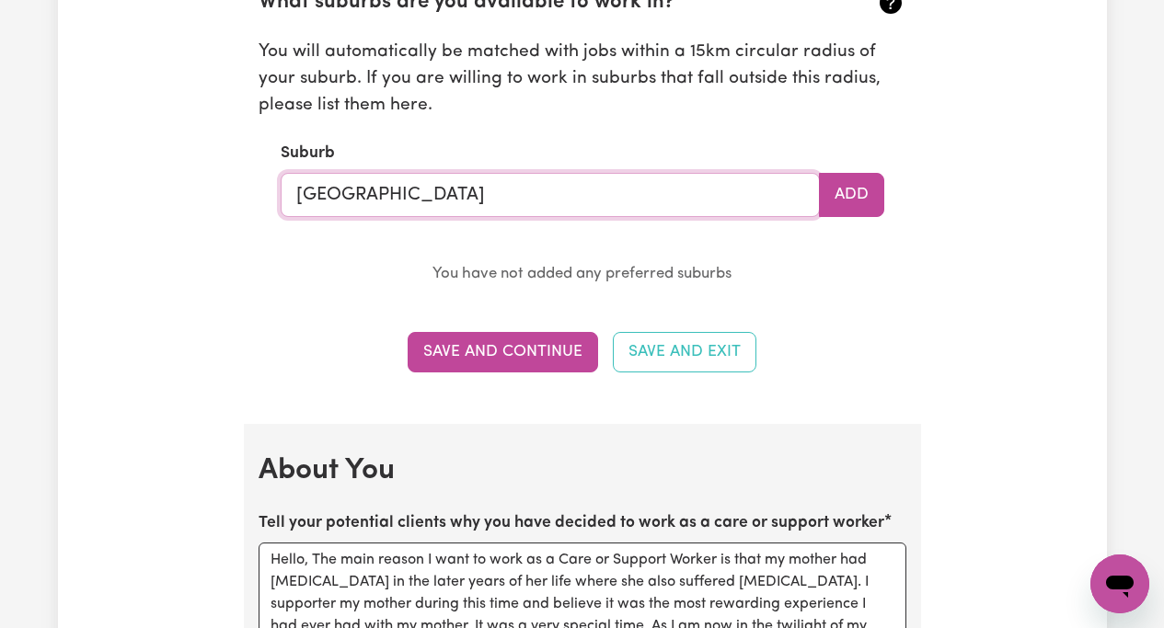
type input "[GEOGRAPHIC_DATA], [GEOGRAPHIC_DATA], 2022"
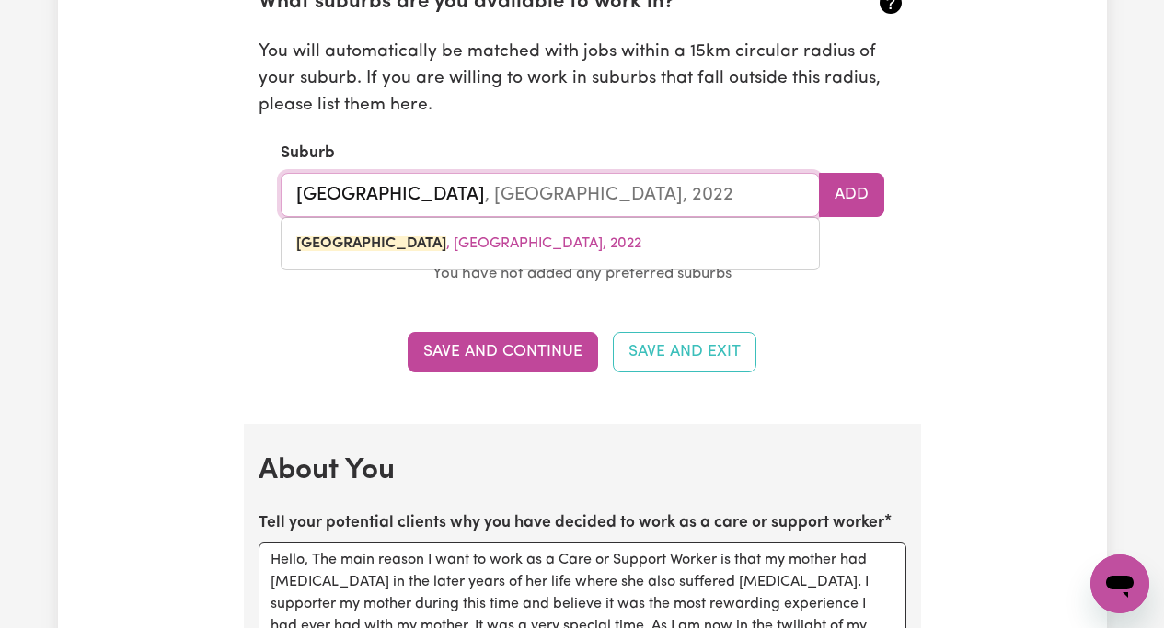
click at [466, 193] on input "[GEOGRAPHIC_DATA]" at bounding box center [550, 195] width 539 height 44
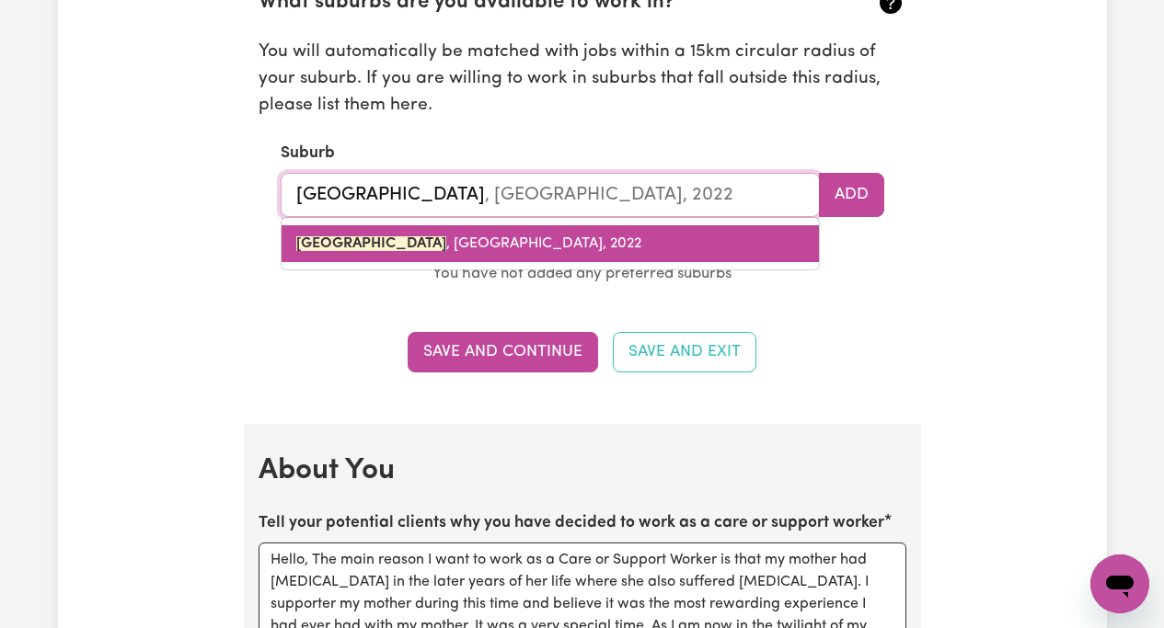
click at [343, 241] on mark "[GEOGRAPHIC_DATA]" at bounding box center [371, 243] width 150 height 15
type input "[GEOGRAPHIC_DATA], [GEOGRAPHIC_DATA], 2022"
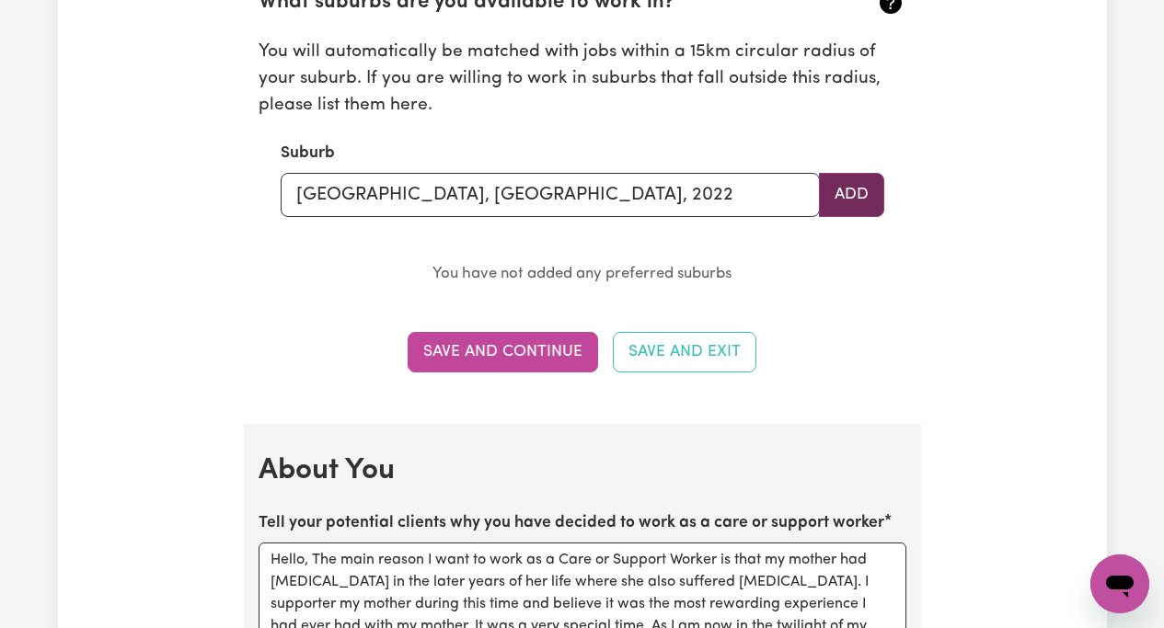
click at [858, 192] on button "Add" at bounding box center [851, 195] width 65 height 44
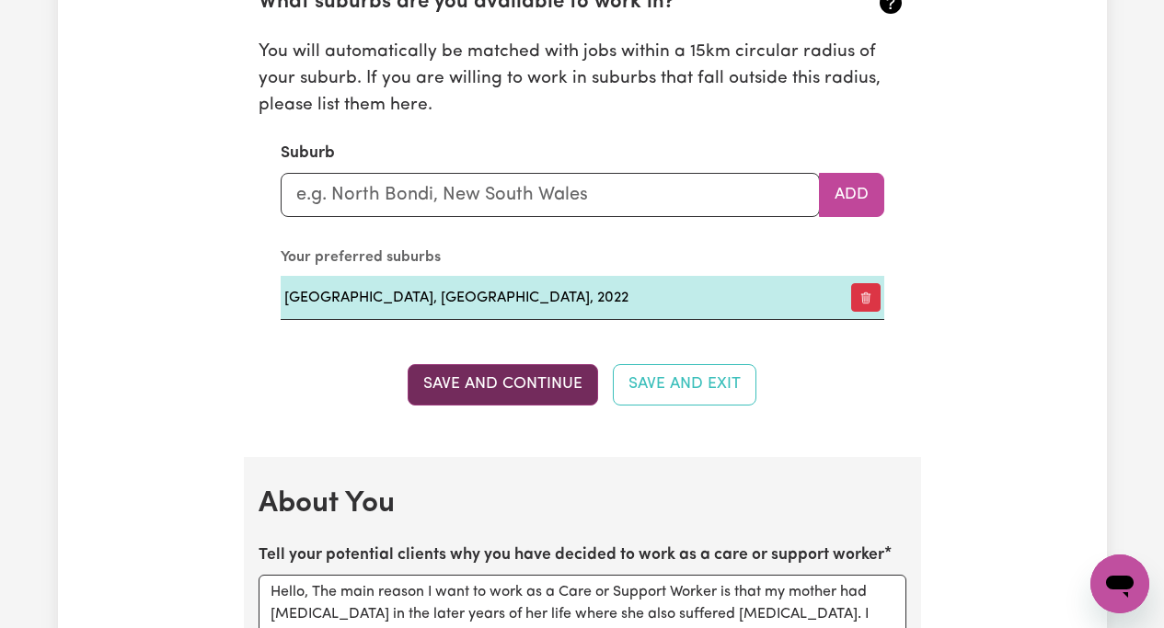
click at [508, 384] on button "Save and Continue" at bounding box center [502, 384] width 190 height 40
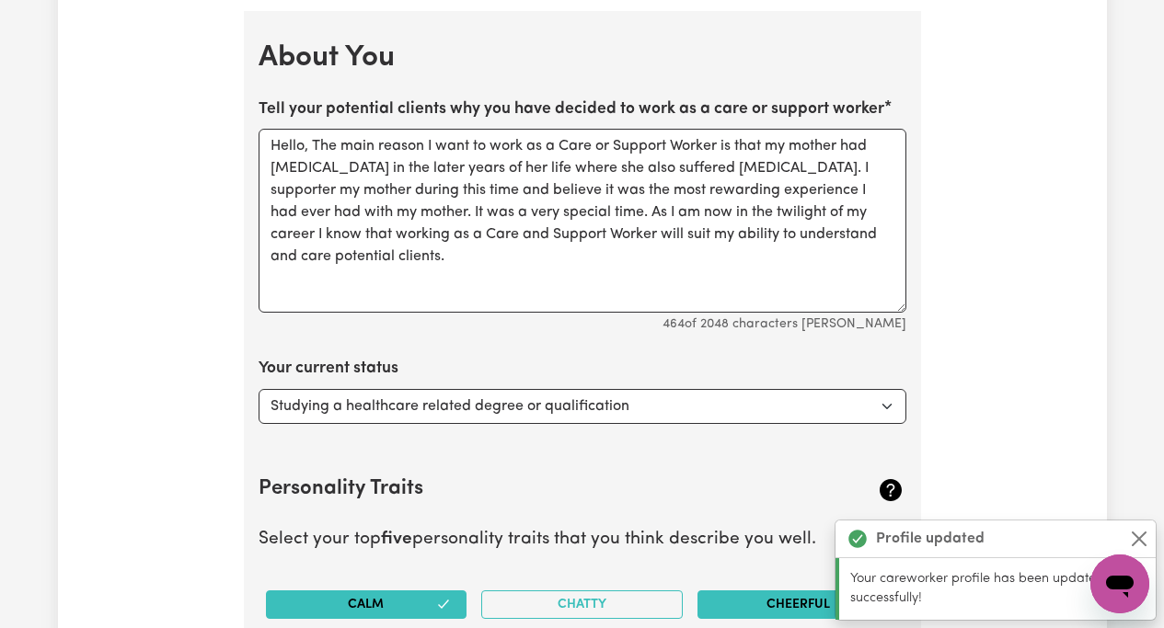
scroll to position [2556, 0]
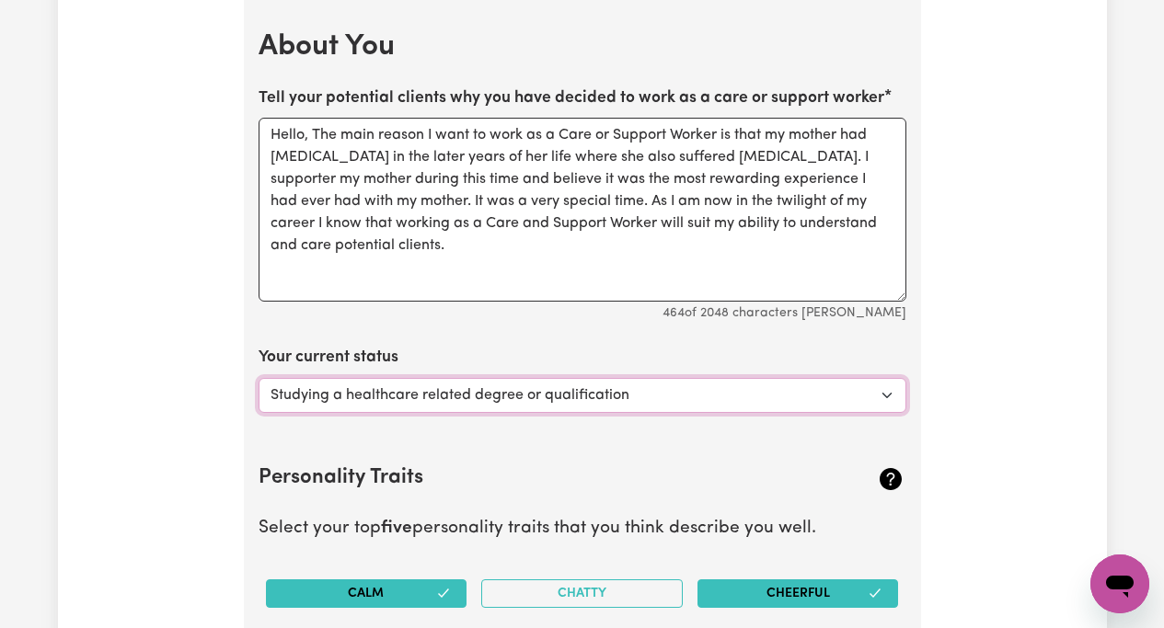
click at [887, 394] on select "Select... Studying a healthcare related degree or qualification Studying a non-…" at bounding box center [582, 395] width 648 height 35
click at [885, 396] on select "Select... Studying a healthcare related degree or qualification Studying a non-…" at bounding box center [582, 395] width 648 height 35
select select "Studying a healthcare related degree or qualification"
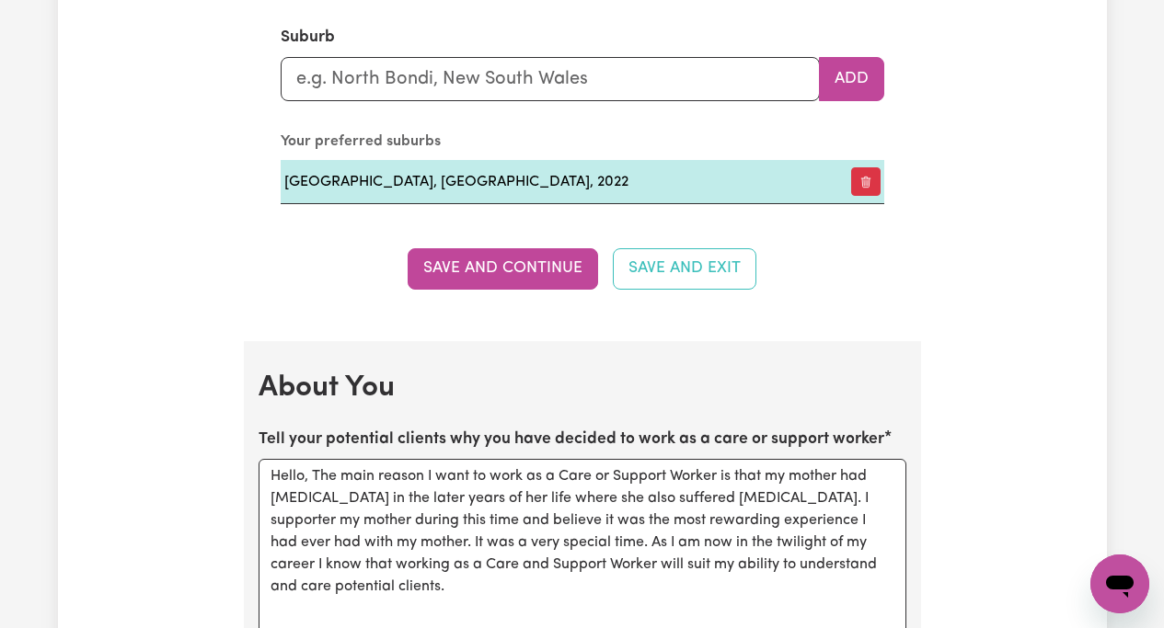
scroll to position [2194, 0]
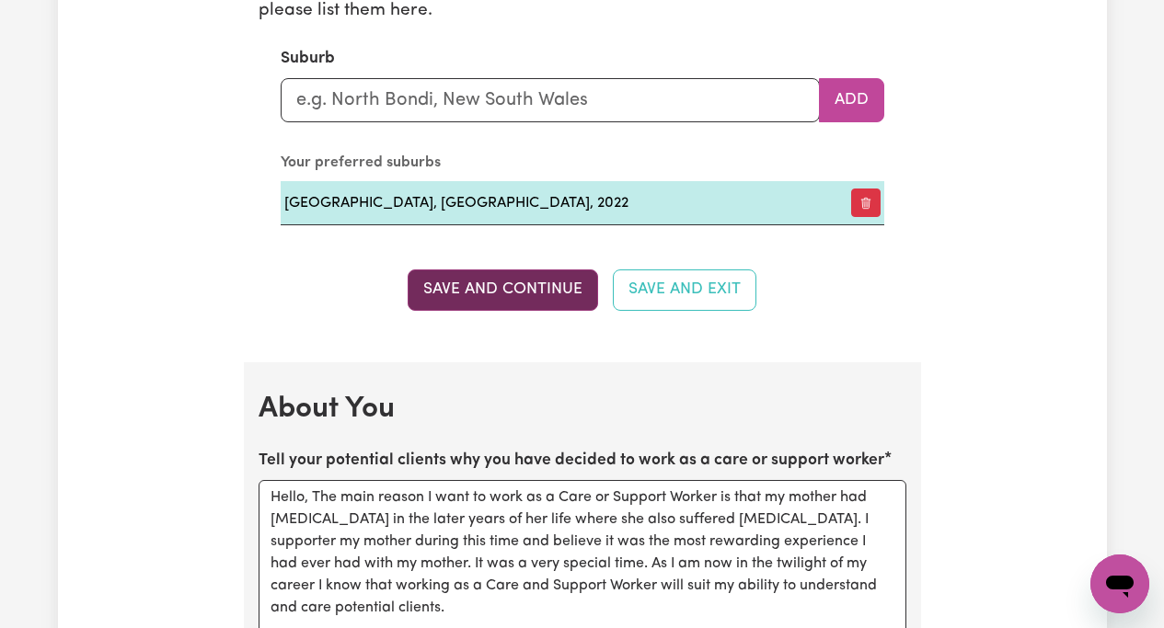
click at [516, 290] on button "Save and Continue" at bounding box center [502, 290] width 190 height 40
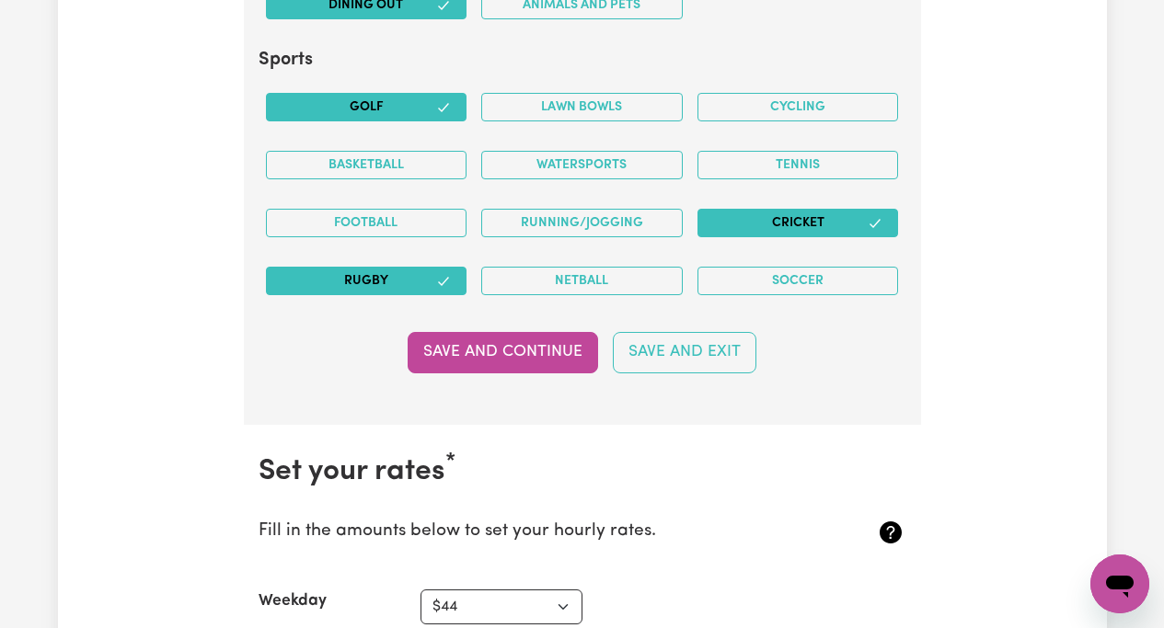
scroll to position [3931, 0]
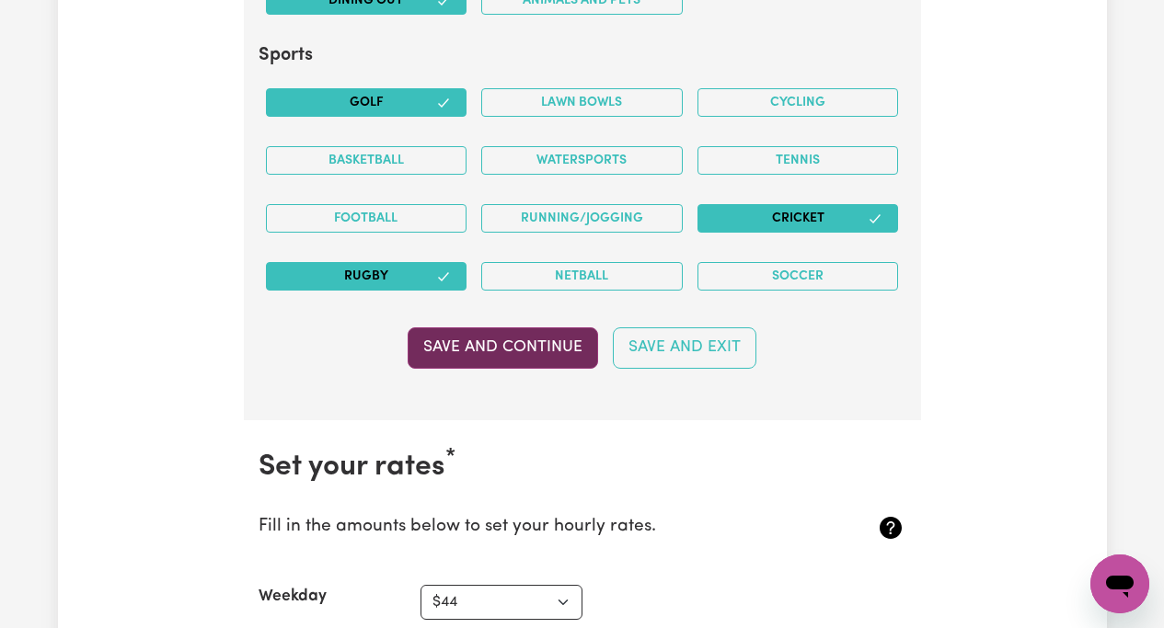
click at [513, 346] on button "Save and Continue" at bounding box center [502, 347] width 190 height 40
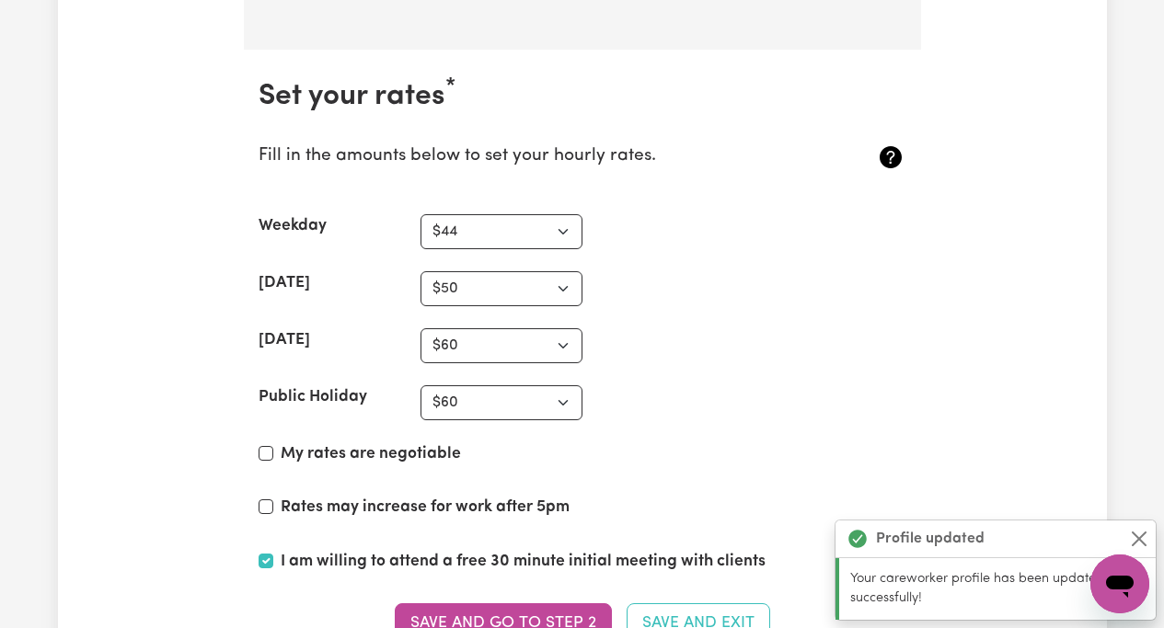
scroll to position [4351, 0]
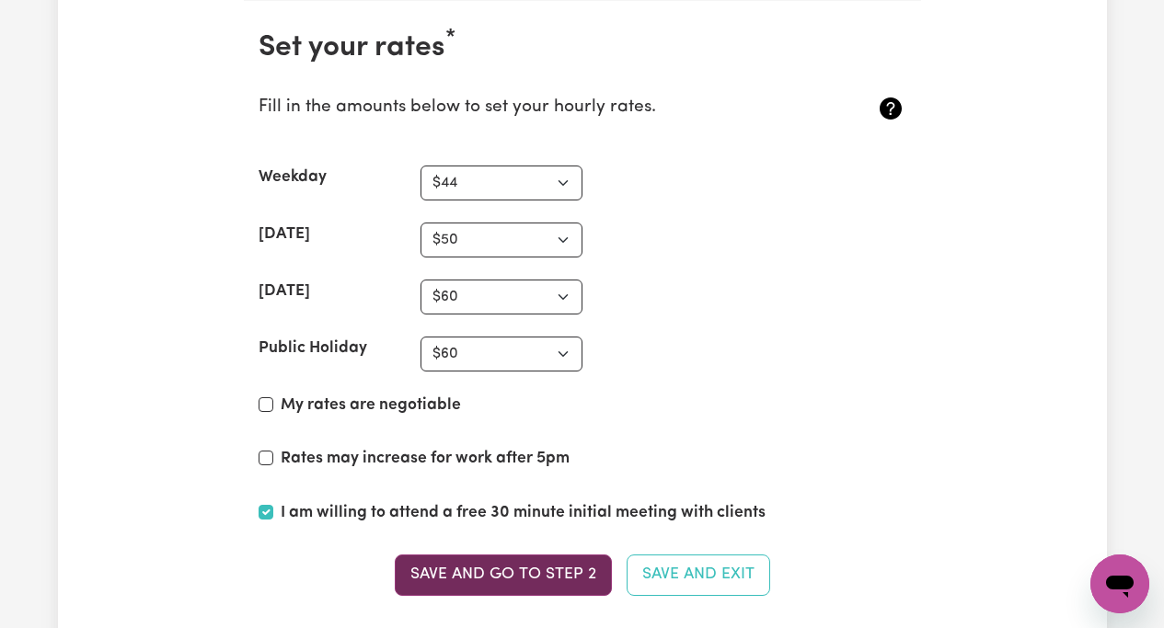
click at [511, 568] on button "Save and go to Step 2" at bounding box center [503, 575] width 217 height 40
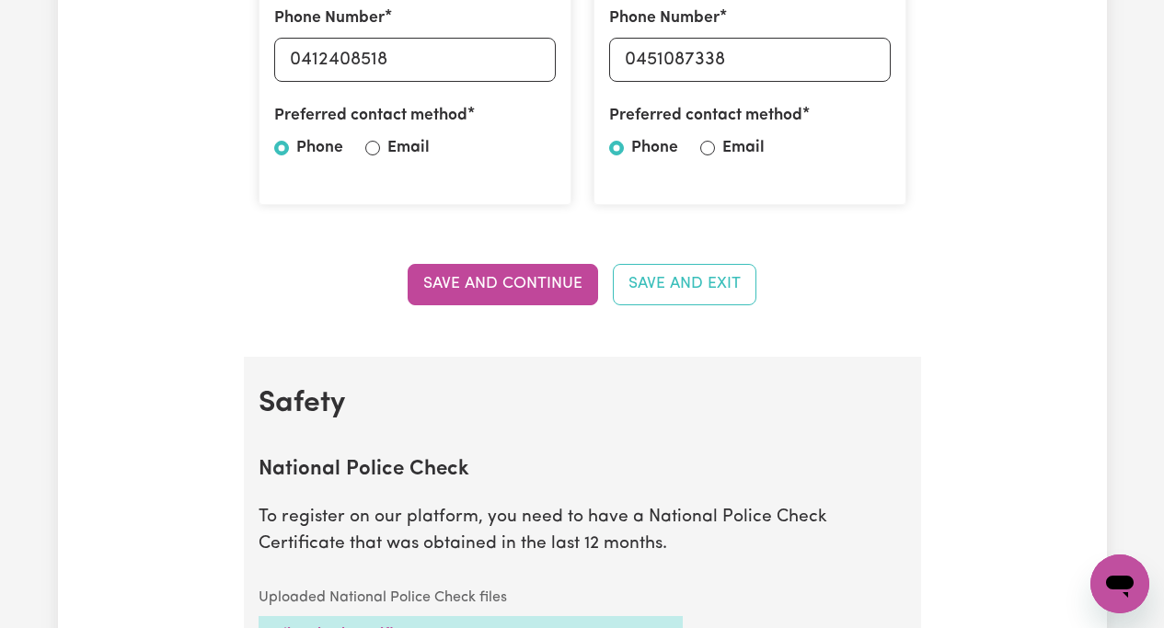
scroll to position [828, 0]
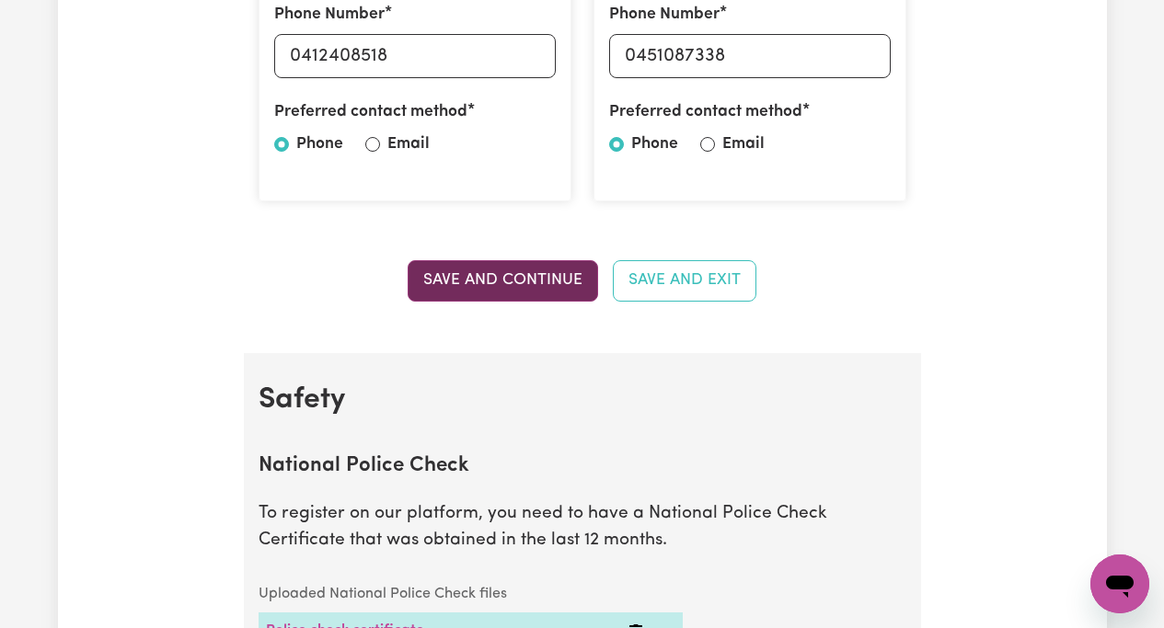
click at [507, 281] on button "Save and Continue" at bounding box center [502, 280] width 190 height 40
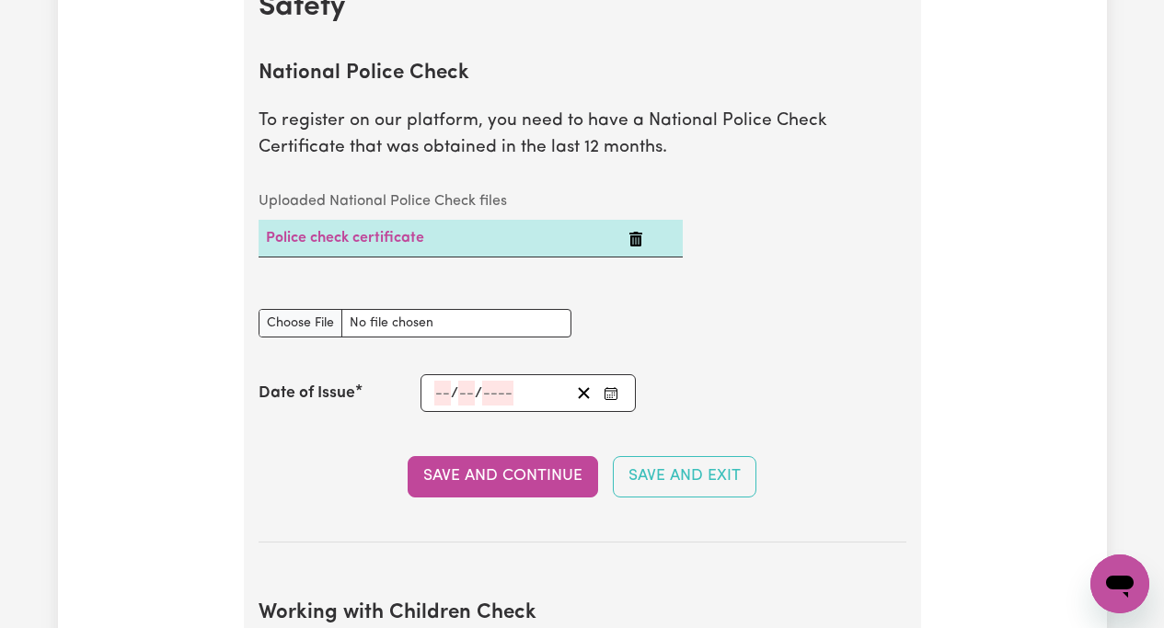
scroll to position [1217, 0]
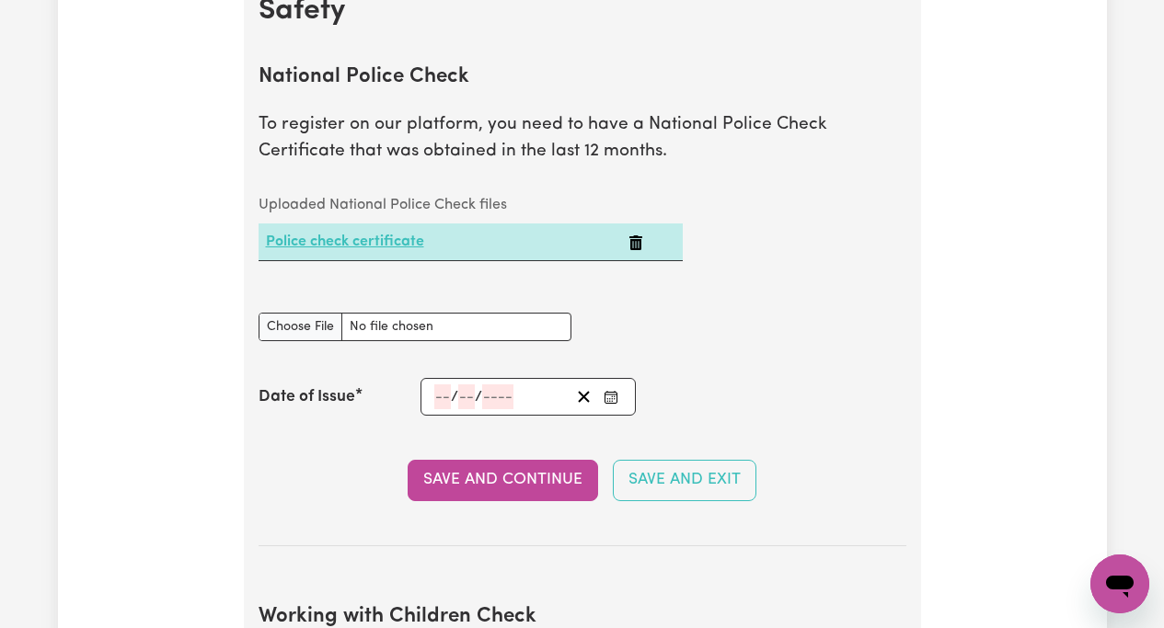
click at [360, 243] on link "Police check certificate" at bounding box center [345, 242] width 158 height 15
click at [440, 397] on input "number" at bounding box center [442, 396] width 17 height 25
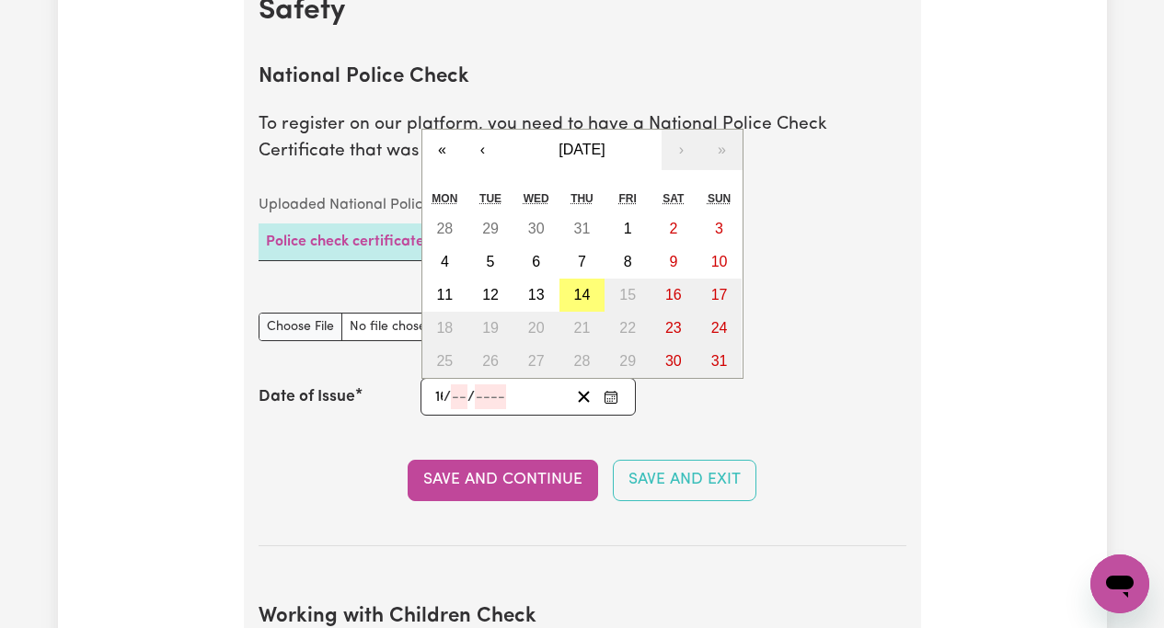
type input "16"
type input "06"
type input "0002-06-16"
type input "6"
type input "2"
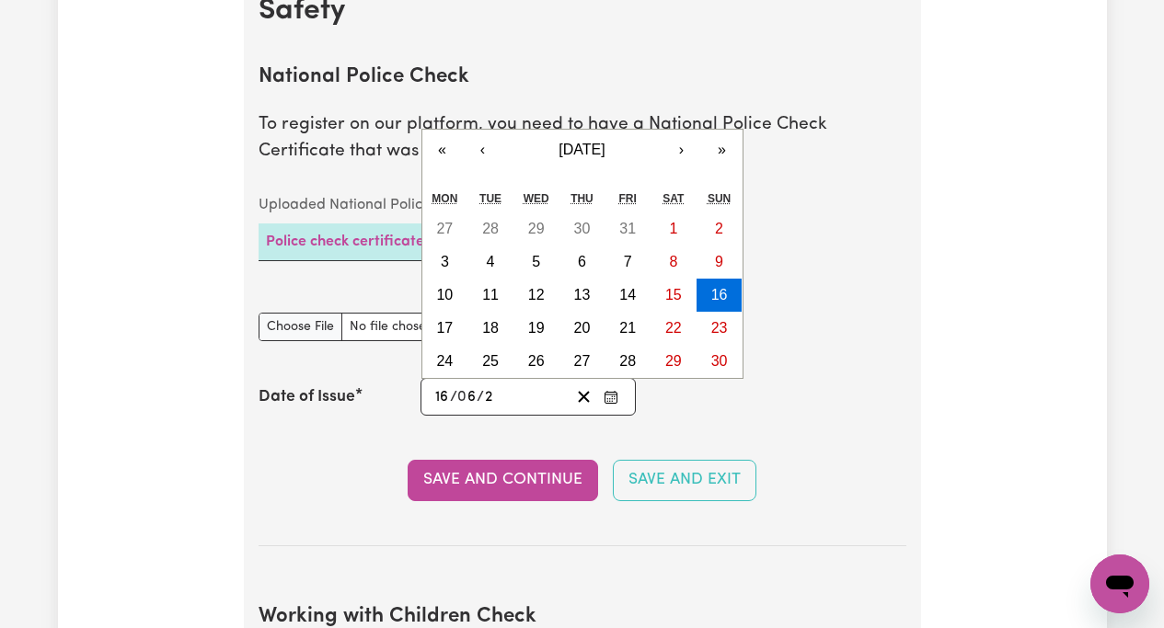
type input "0020-06-16"
type input "20"
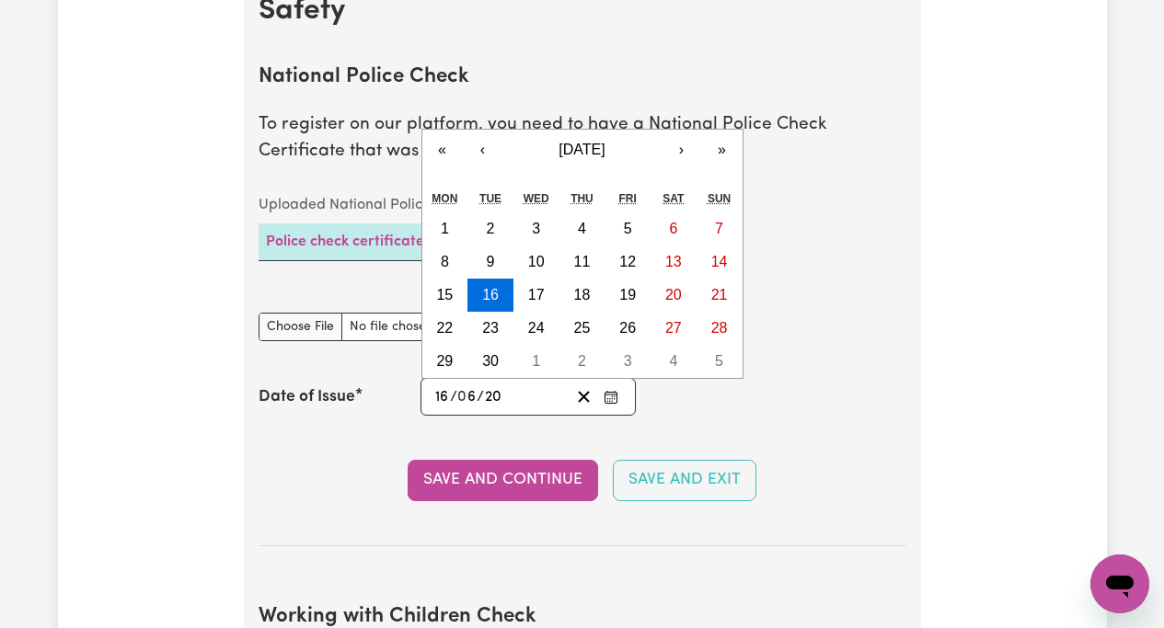
type input "0202-06-16"
type input "202"
type input "[DATE]"
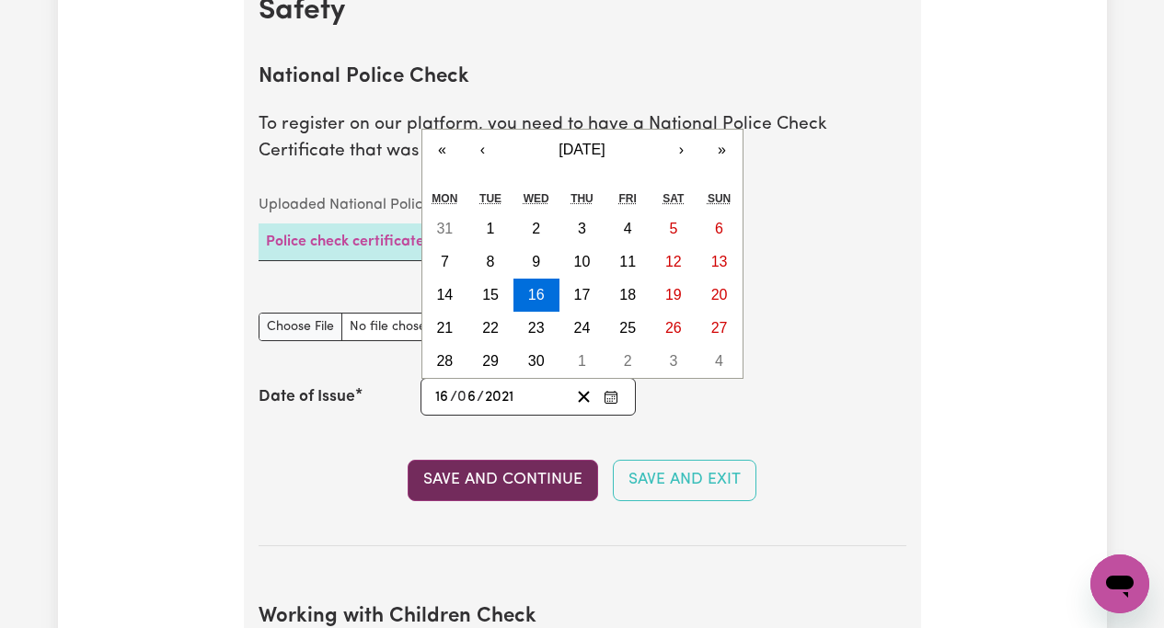
type input "2021"
click at [517, 480] on button "Save and Continue" at bounding box center [502, 480] width 190 height 40
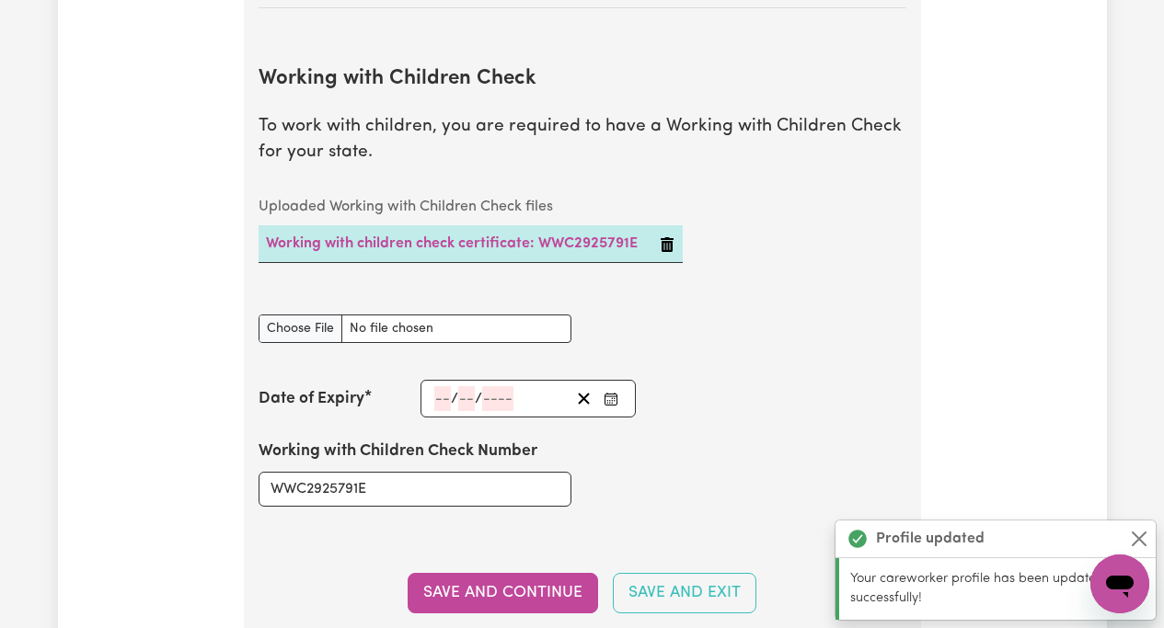
scroll to position [1793, 0]
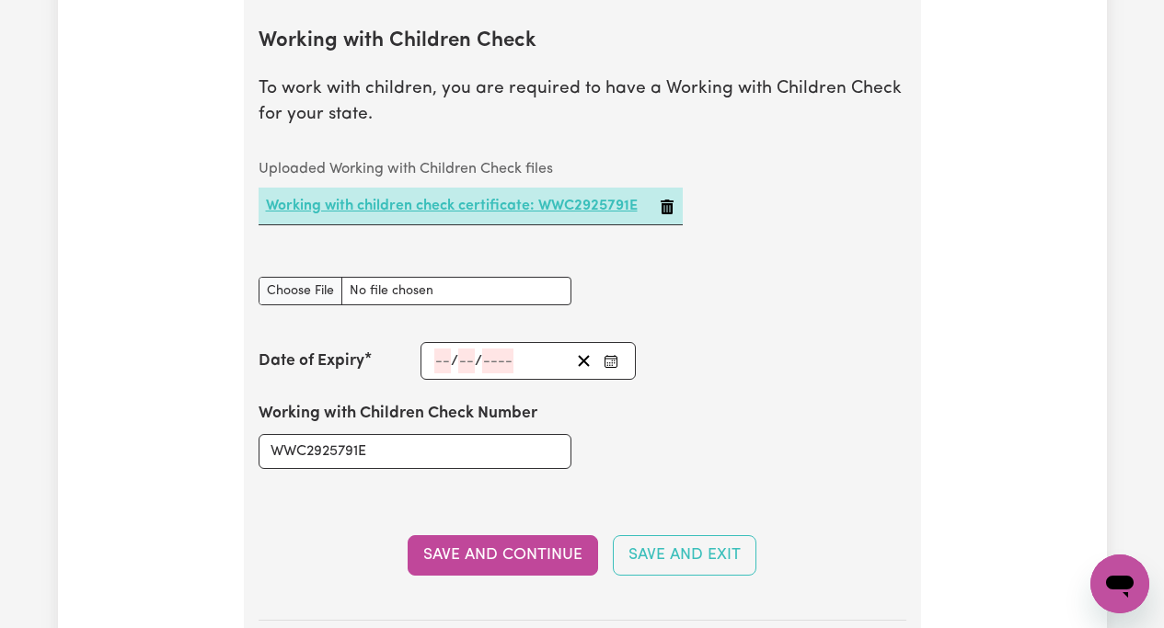
click at [465, 202] on link "Working with children check certificate: WWC2925791E" at bounding box center [452, 206] width 372 height 15
click at [435, 364] on input "number" at bounding box center [442, 361] width 17 height 25
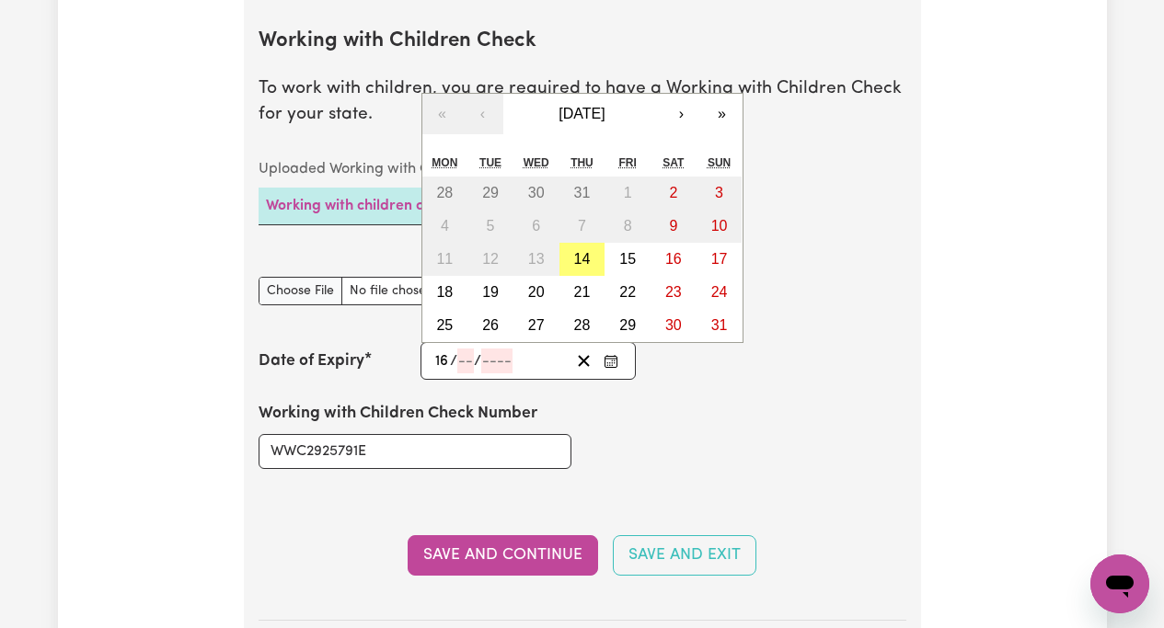
type input "16"
type input "07"
type input "203"
type input "[DATE]"
type input "7"
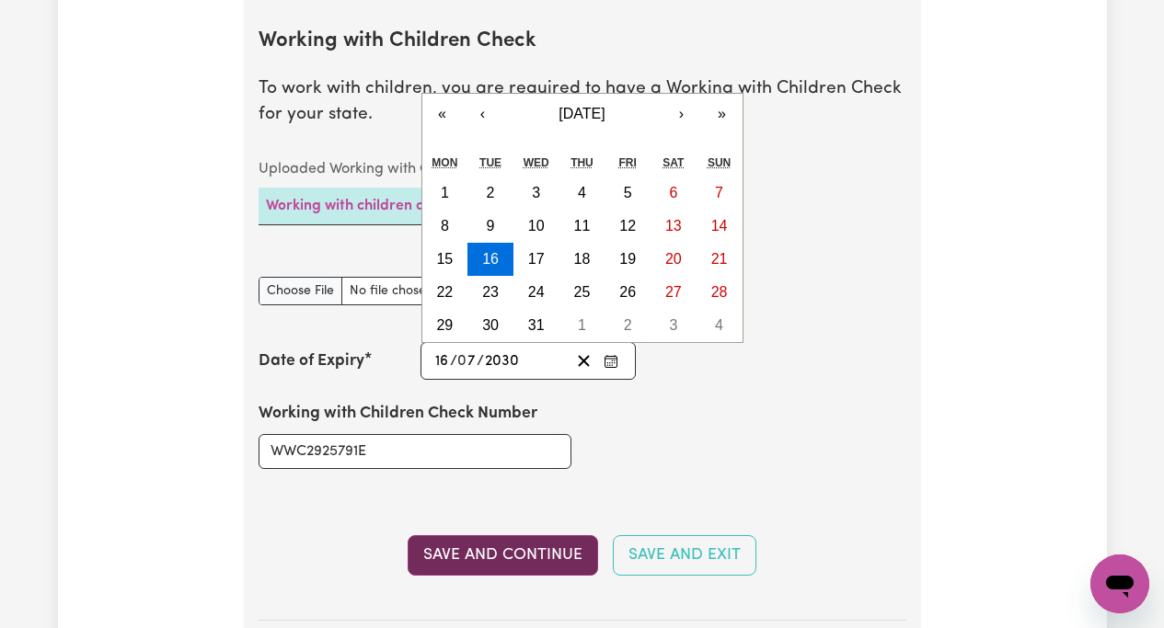
type input "2030"
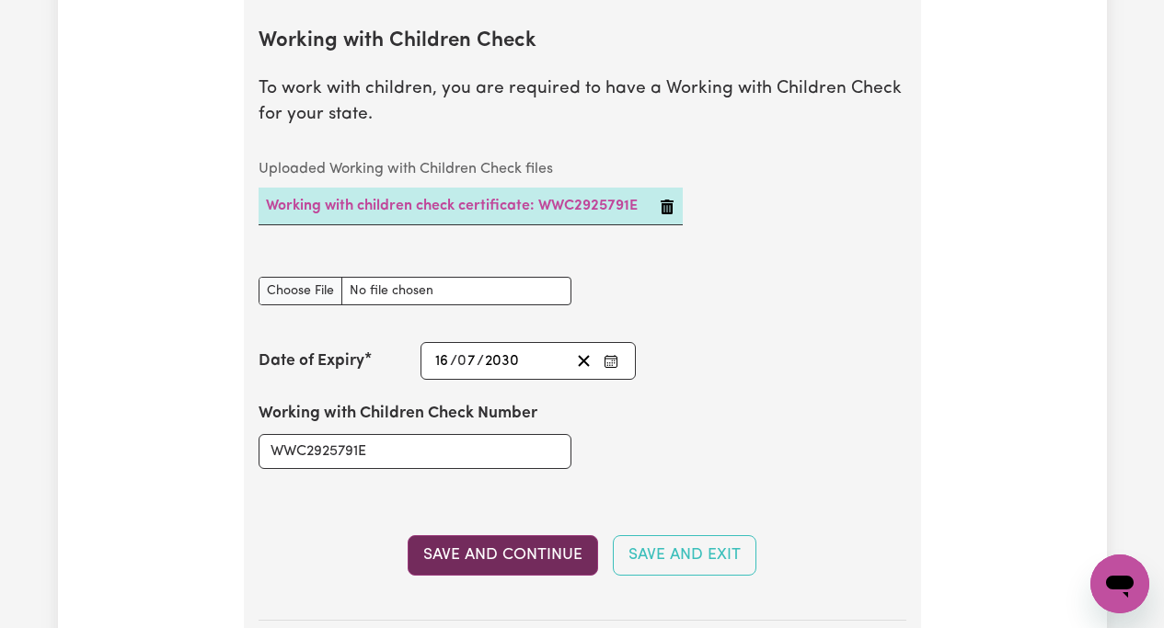
click at [483, 545] on button "Save and Continue" at bounding box center [502, 555] width 190 height 40
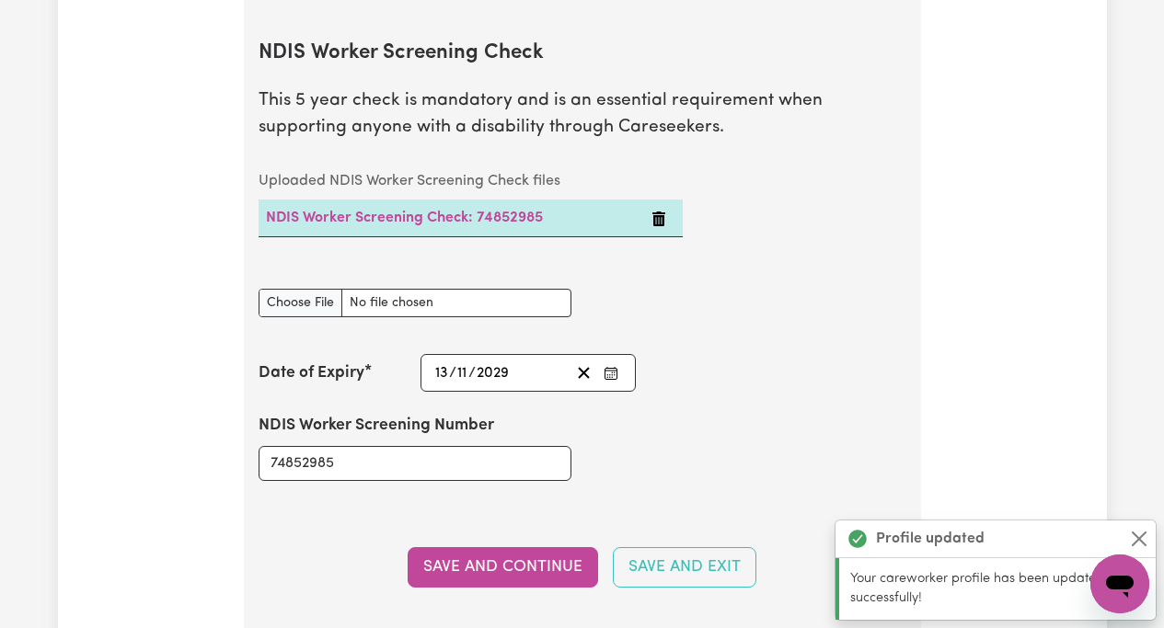
scroll to position [2443, 0]
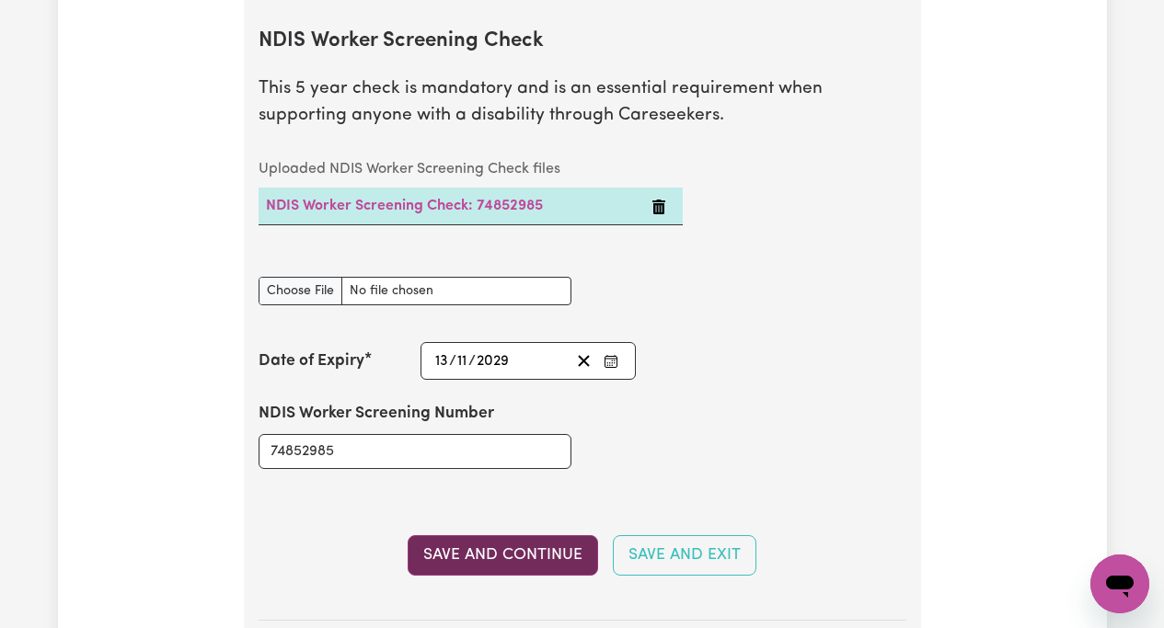
click at [481, 546] on button "Save and Continue" at bounding box center [502, 555] width 190 height 40
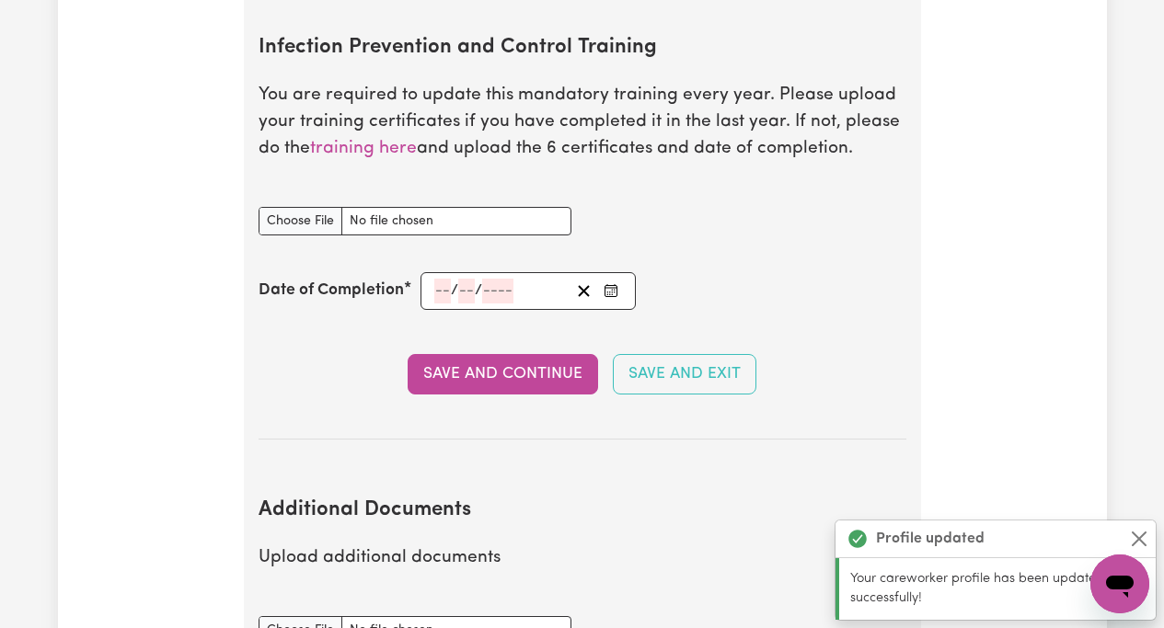
scroll to position [3093, 0]
